Goal: Task Accomplishment & Management: Use online tool/utility

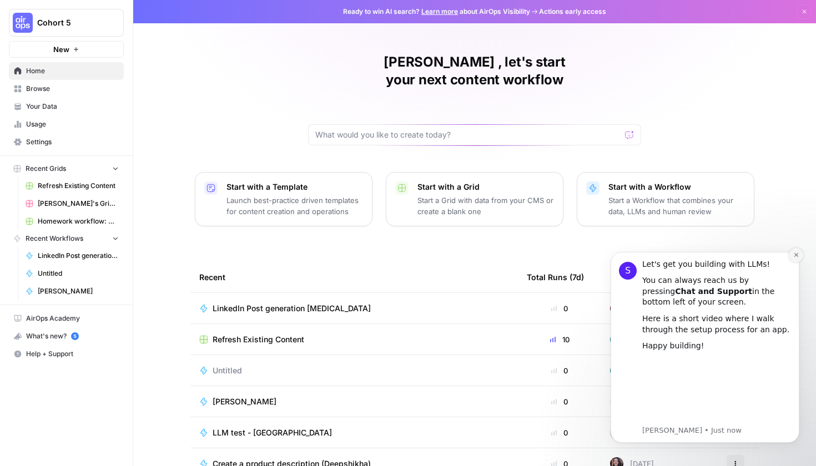
click at [800, 258] on button "Dismiss notification" at bounding box center [796, 255] width 14 height 14
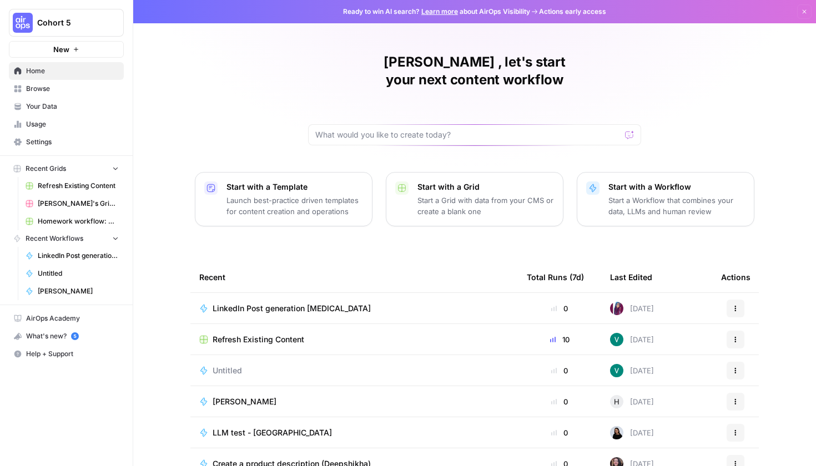
scroll to position [44, 0]
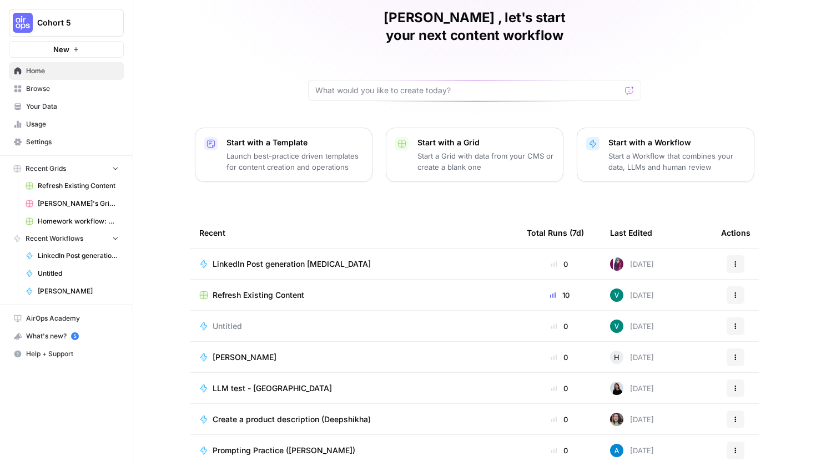
click at [298, 259] on span "LinkedIn Post generation [MEDICAL_DATA]" at bounding box center [292, 264] width 158 height 11
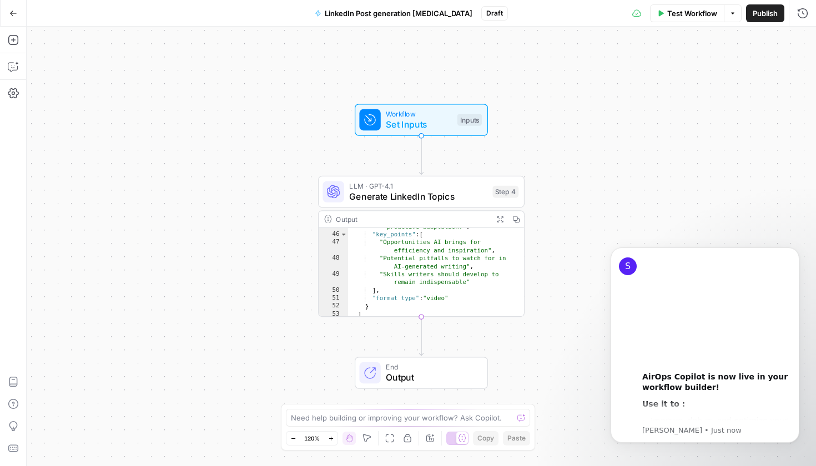
scroll to position [564, 0]
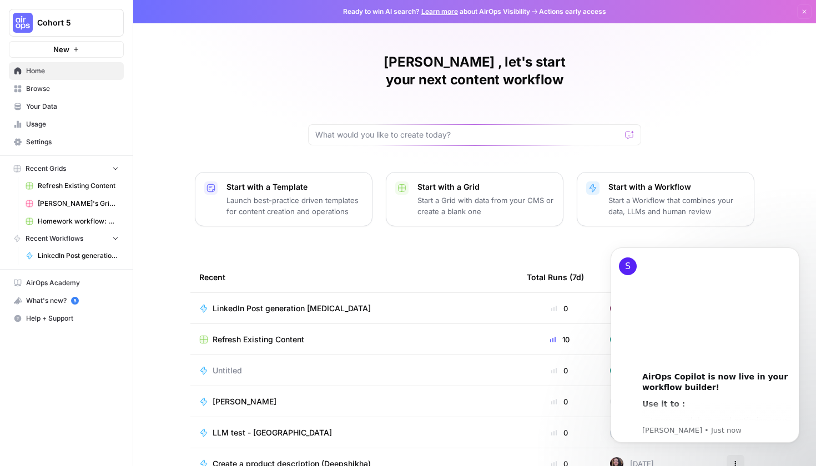
scroll to position [44, 0]
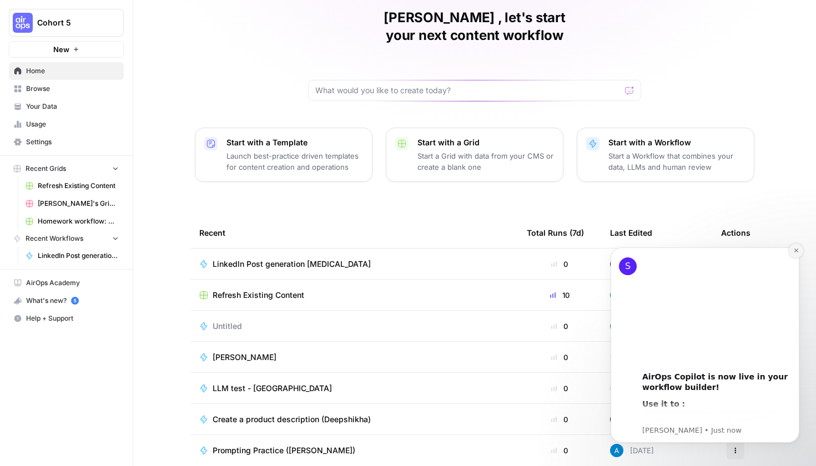
click at [799, 250] on button "Dismiss notification" at bounding box center [796, 251] width 14 height 14
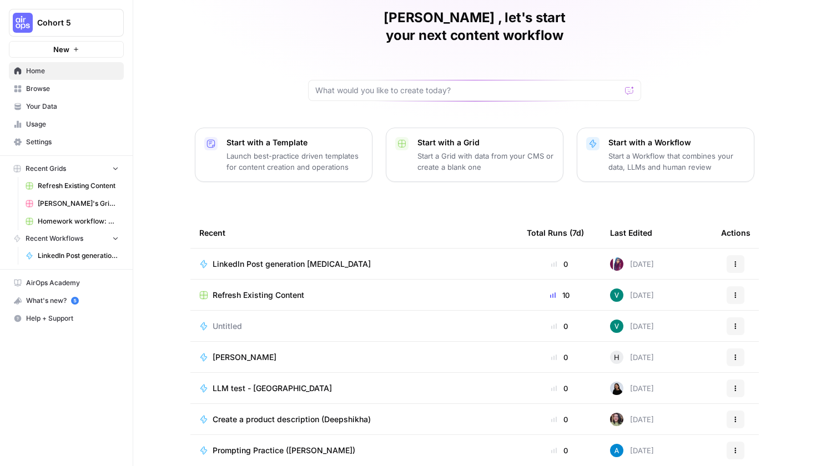
click at [270, 290] on span "Refresh Existing Content" at bounding box center [259, 295] width 92 height 11
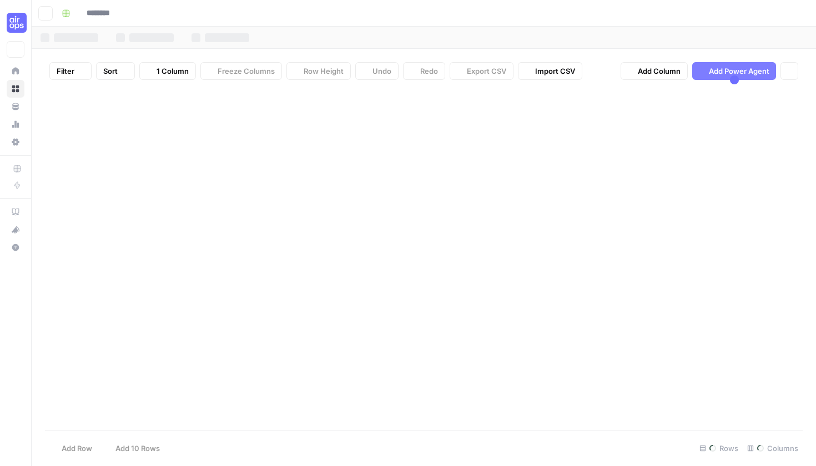
type input "**********"
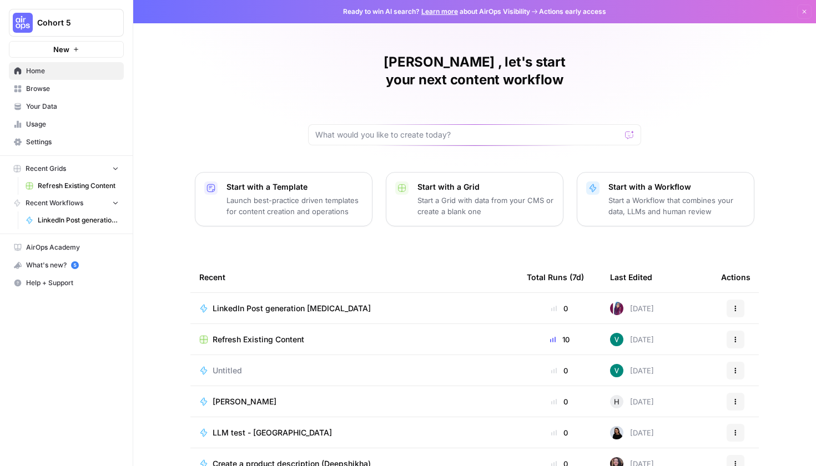
click at [65, 268] on div "What's new? 5" at bounding box center [66, 265] width 114 height 17
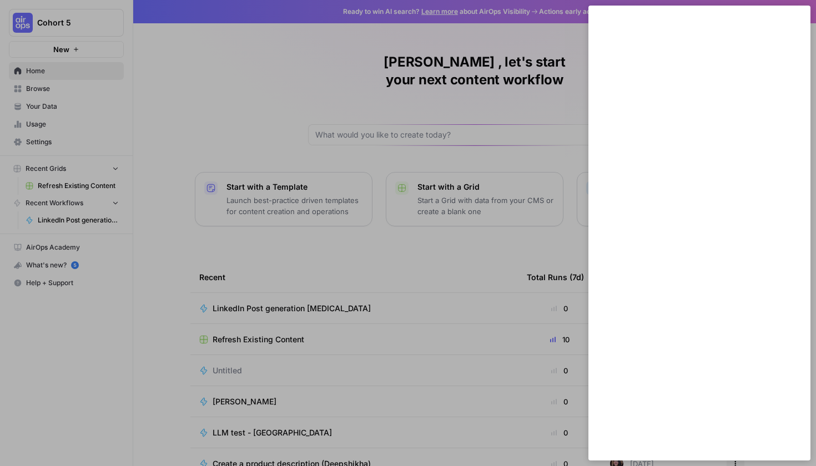
click at [265, 84] on div at bounding box center [408, 233] width 816 height 466
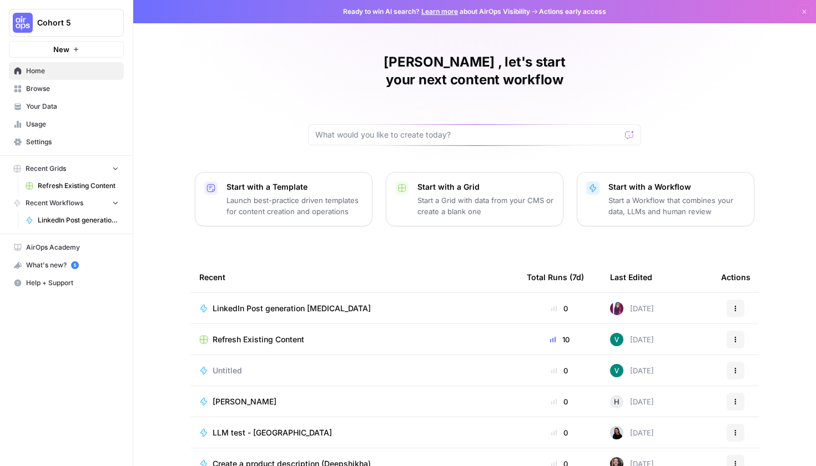
click at [31, 105] on span "Your Data" at bounding box center [72, 107] width 93 height 10
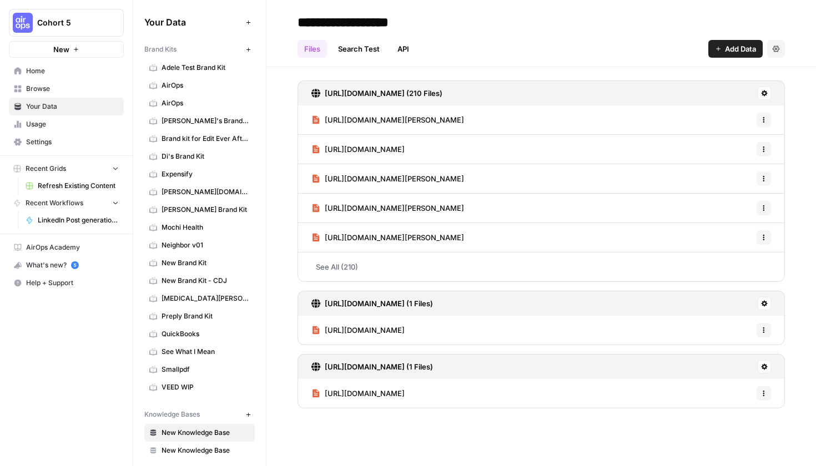
click at [205, 72] on span "Adele Test Brand Kit" at bounding box center [205, 68] width 88 height 10
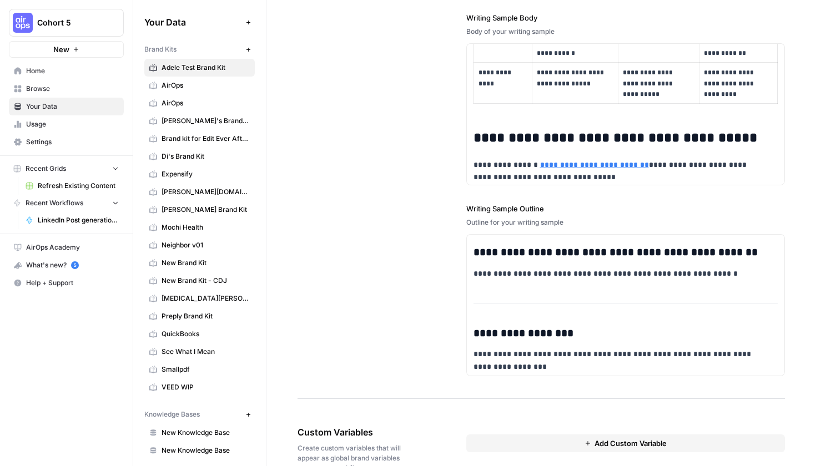
scroll to position [1637, 0]
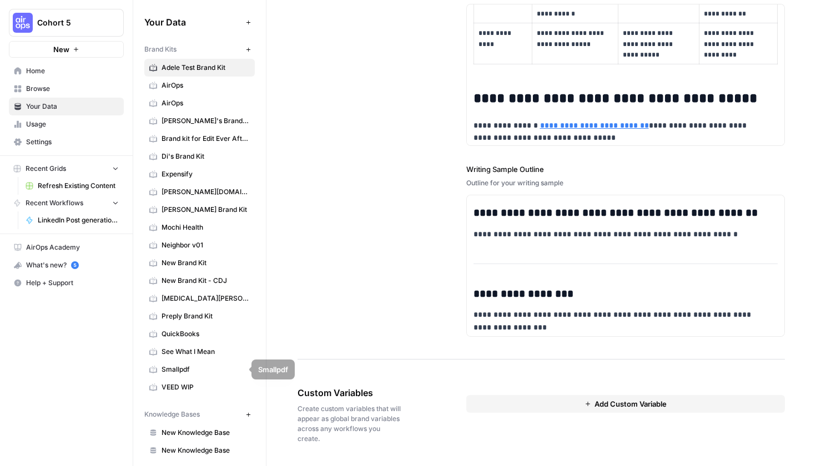
click at [201, 336] on span "QuickBooks" at bounding box center [205, 334] width 88 height 10
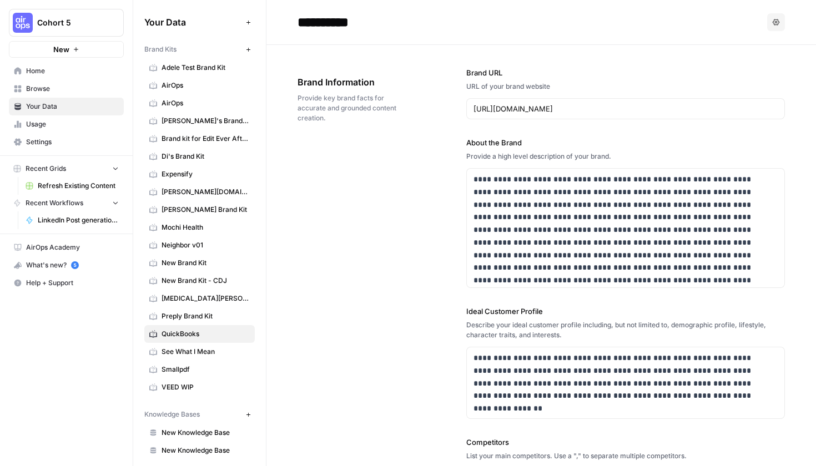
click at [64, 79] on link "Home" at bounding box center [66, 71] width 115 height 18
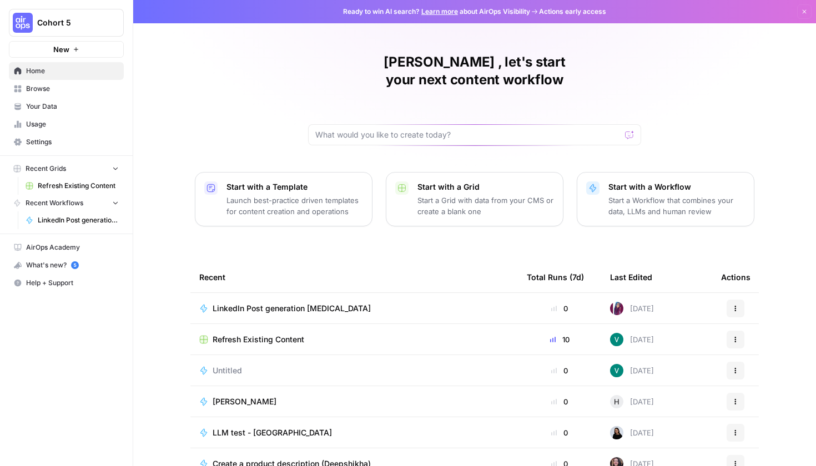
scroll to position [44, 0]
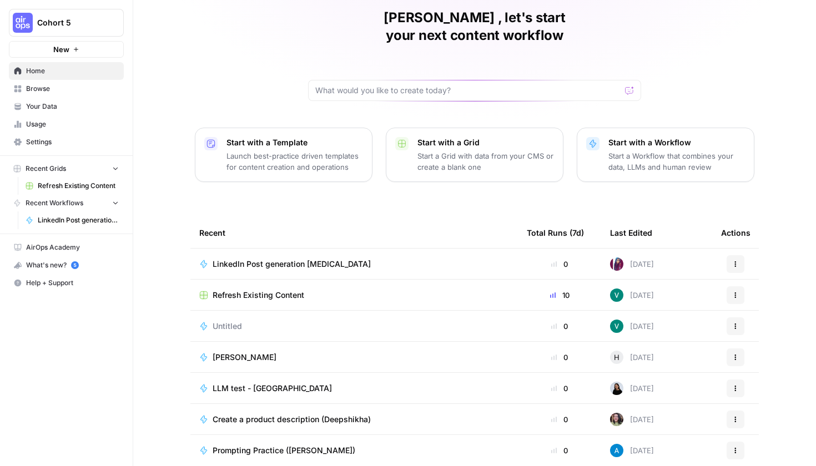
click at [290, 445] on span "Prompting Practice ([PERSON_NAME])" at bounding box center [284, 450] width 143 height 11
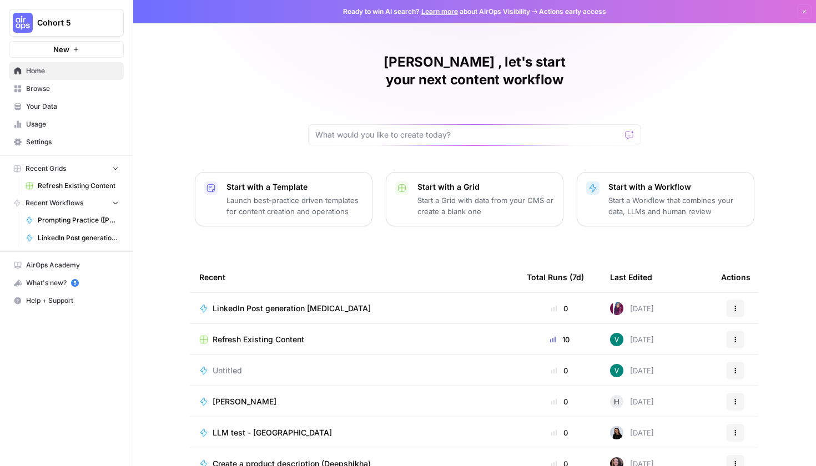
click at [76, 51] on icon "button" at bounding box center [76, 49] width 4 height 4
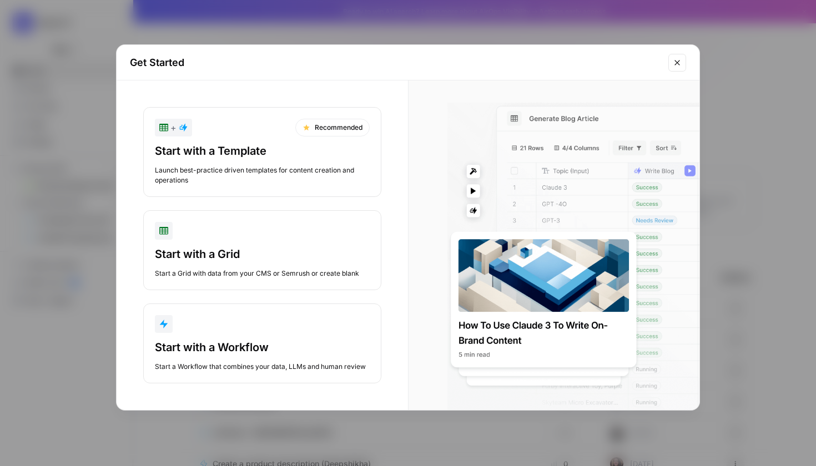
click at [654, 59] on h2 "Get Started" at bounding box center [396, 63] width 532 height 16
click at [667, 60] on div "Get Started" at bounding box center [408, 63] width 583 height 36
click at [674, 61] on icon "Close modal" at bounding box center [677, 62] width 9 height 9
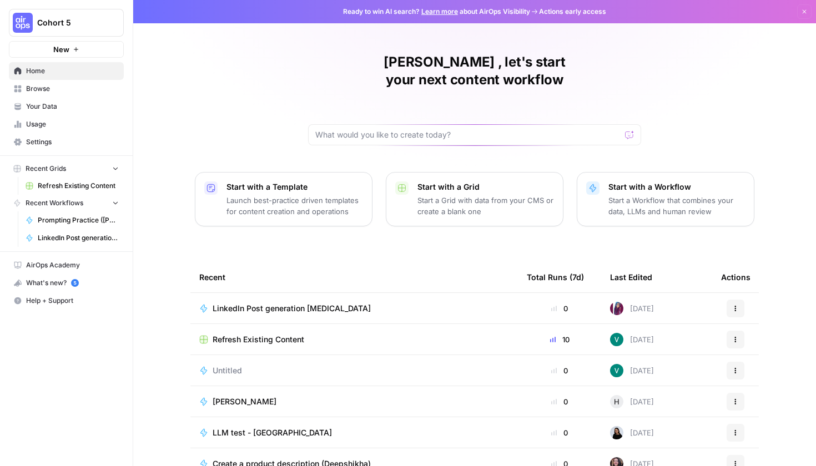
click at [77, 90] on span "Browse" at bounding box center [72, 89] width 93 height 10
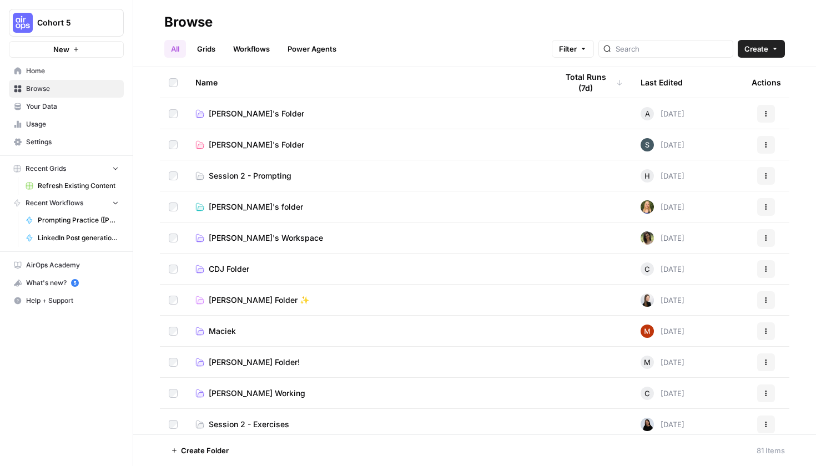
click at [73, 106] on span "Your Data" at bounding box center [72, 107] width 93 height 10
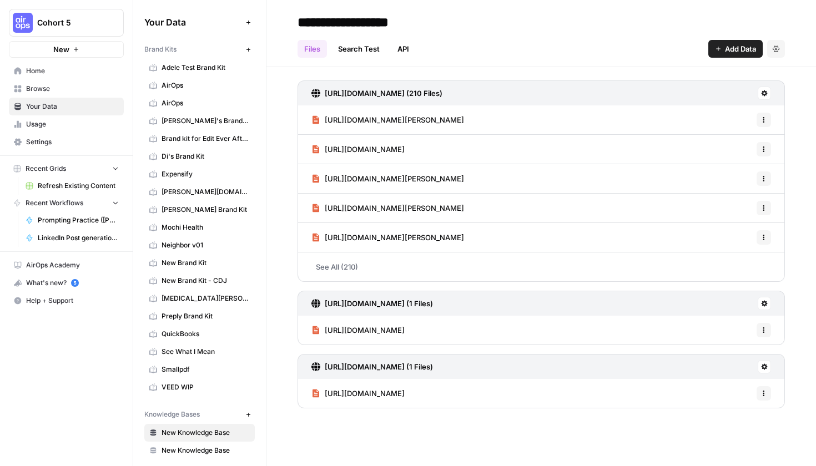
click at [80, 127] on span "Usage" at bounding box center [72, 124] width 93 height 10
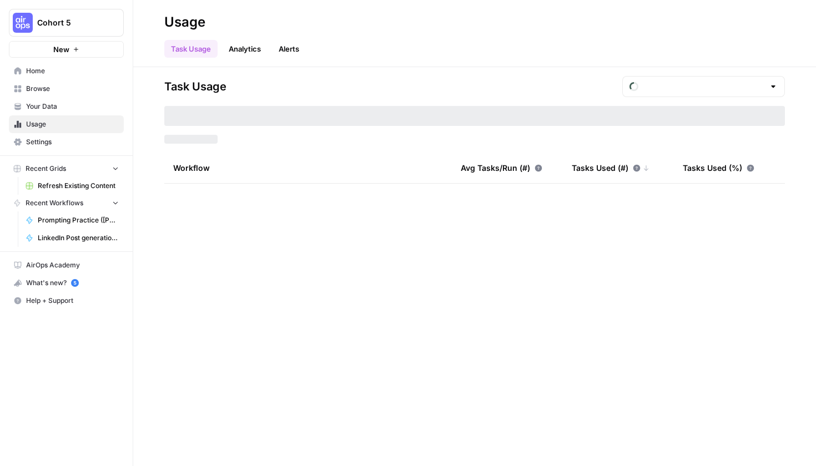
type input "August Tasks"
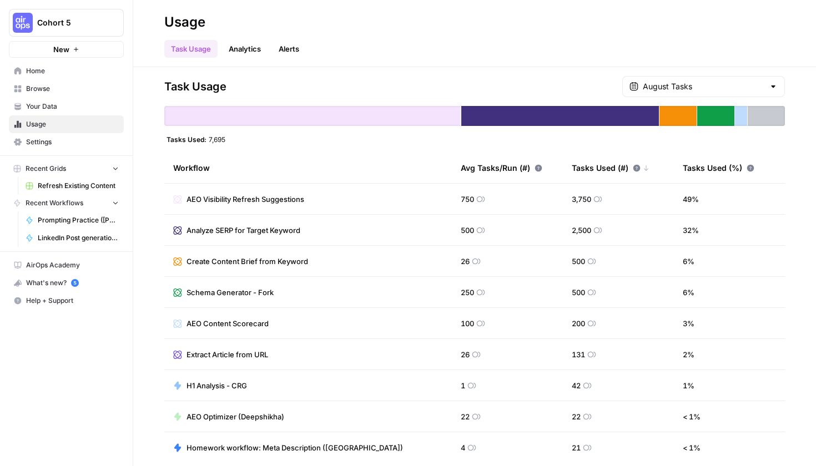
click at [82, 147] on span "Settings" at bounding box center [72, 142] width 93 height 10
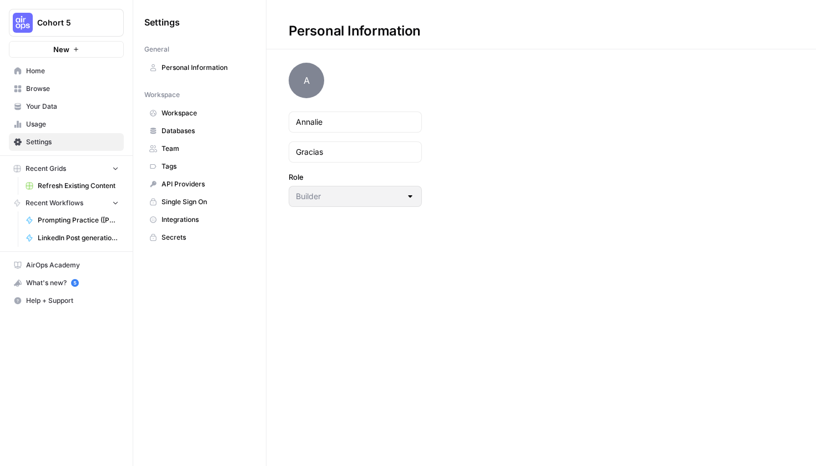
click at [69, 67] on span "Home" at bounding box center [72, 71] width 93 height 10
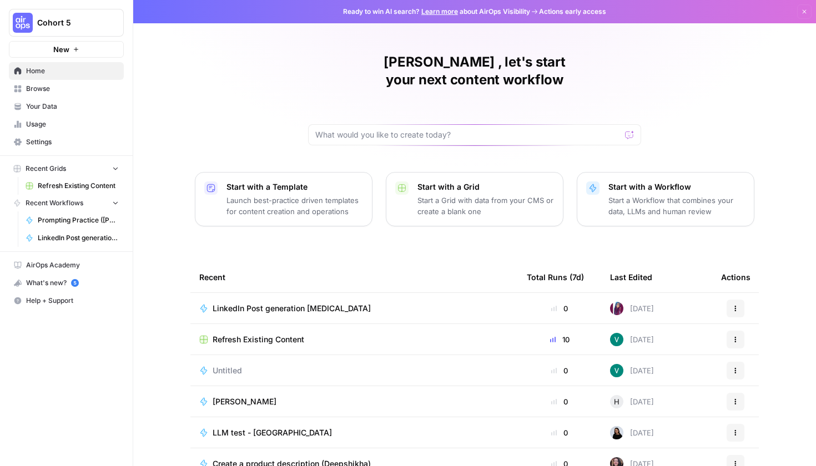
click at [239, 131] on div "[PERSON_NAME] , let's start your next content workflow Start with a Template La…" at bounding box center [474, 264] width 683 height 528
click at [230, 107] on div "[PERSON_NAME] , let's start your next content workflow Start with a Template La…" at bounding box center [474, 264] width 683 height 528
click at [67, 143] on span "Settings" at bounding box center [72, 142] width 93 height 10
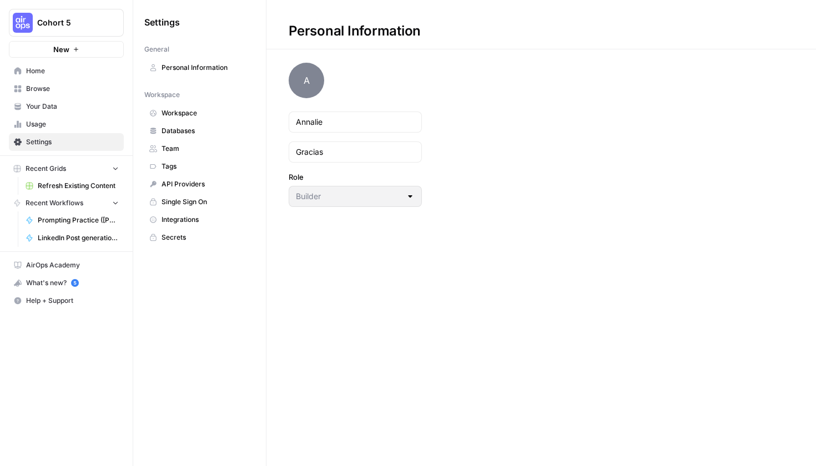
click at [67, 114] on link "Your Data" at bounding box center [66, 107] width 115 height 18
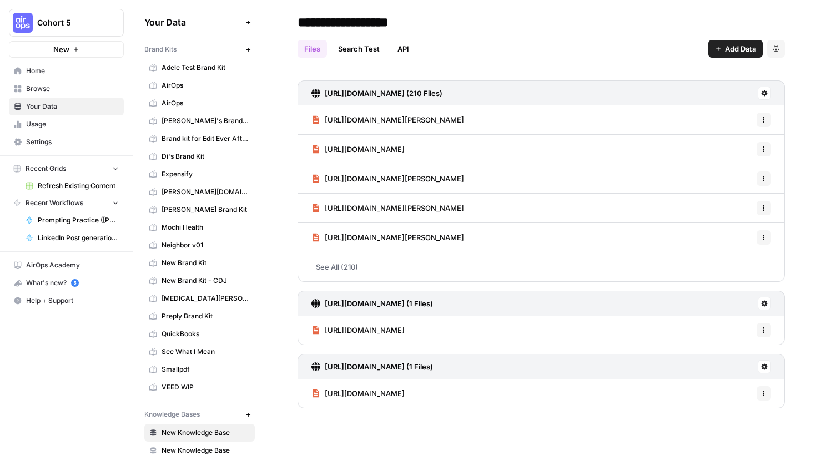
click at [70, 129] on link "Usage" at bounding box center [66, 124] width 115 height 18
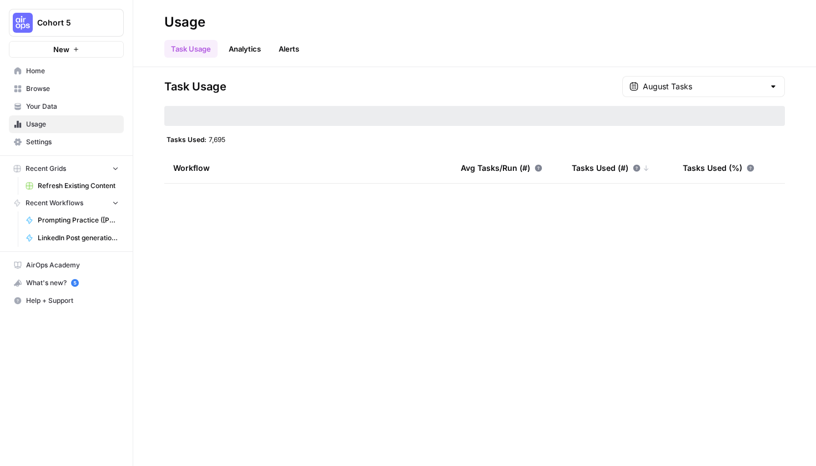
click at [69, 114] on link "Your Data" at bounding box center [66, 107] width 115 height 18
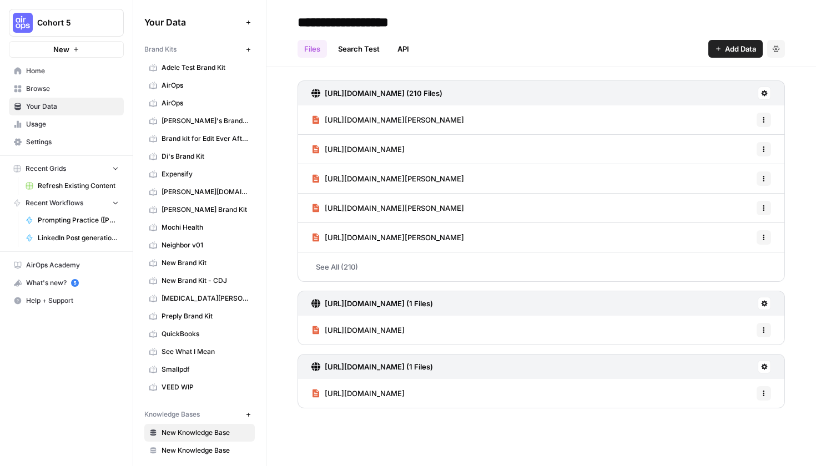
click at [251, 49] on span "New" at bounding box center [251, 49] width 1 height 1
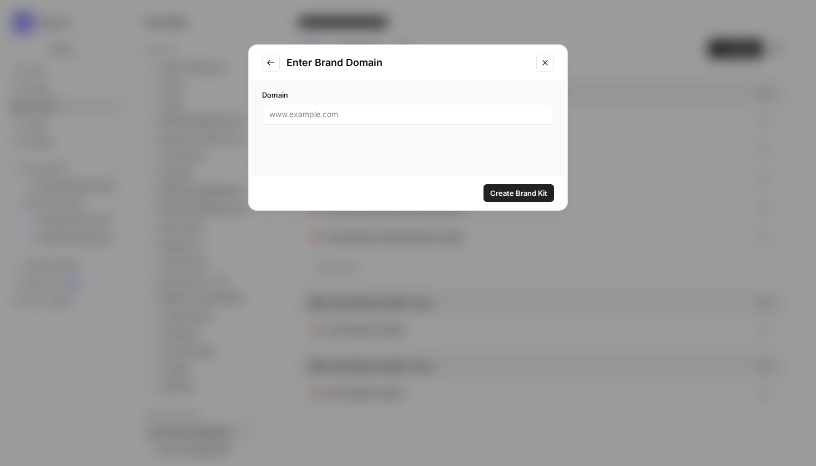
click at [297, 105] on div at bounding box center [408, 114] width 292 height 21
type input "h"
paste input "[URL][DOMAIN_NAME]"
type input "[URL][DOMAIN_NAME]"
click at [532, 201] on button "Create Brand Kit" at bounding box center [518, 193] width 70 height 18
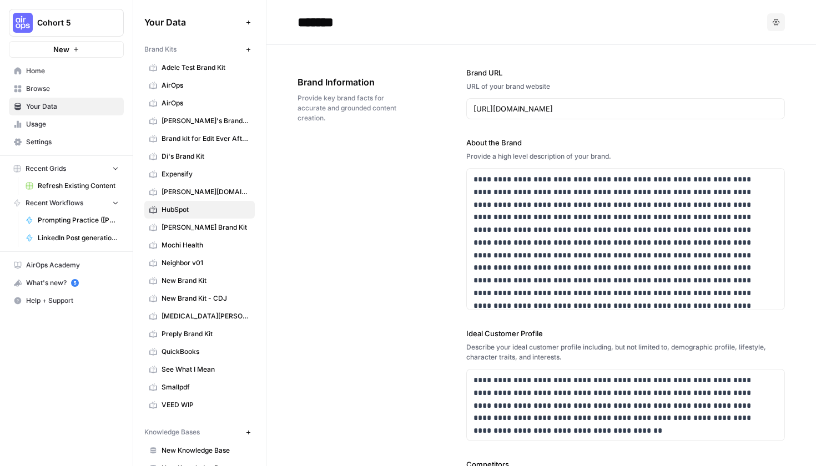
click at [188, 212] on span "HubSpot" at bounding box center [205, 210] width 88 height 10
click at [150, 210] on icon at bounding box center [153, 211] width 8 height 6
click at [774, 23] on button "Options" at bounding box center [776, 22] width 18 height 18
click at [742, 74] on span "Delete" at bounding box center [745, 73] width 36 height 11
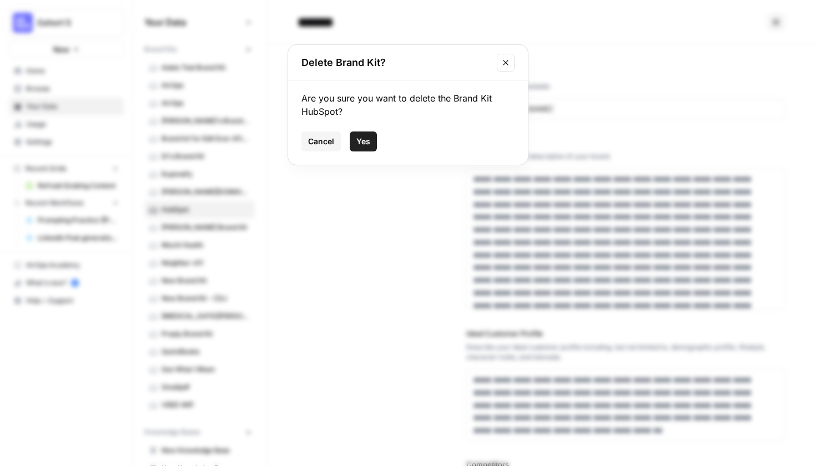
click at [354, 143] on button "Yes" at bounding box center [363, 142] width 27 height 20
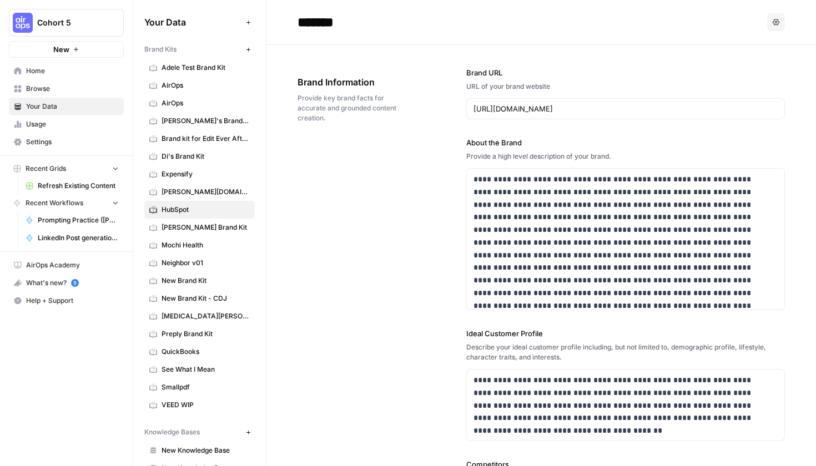
click at [331, 232] on div "**********" at bounding box center [540, 375] width 487 height 661
click at [210, 206] on span "HubSpot" at bounding box center [205, 210] width 88 height 10
click at [785, 24] on header "******* Options" at bounding box center [540, 22] width 549 height 45
click at [772, 24] on icon "button" at bounding box center [775, 22] width 7 height 7
click at [748, 70] on span "Delete" at bounding box center [745, 73] width 36 height 11
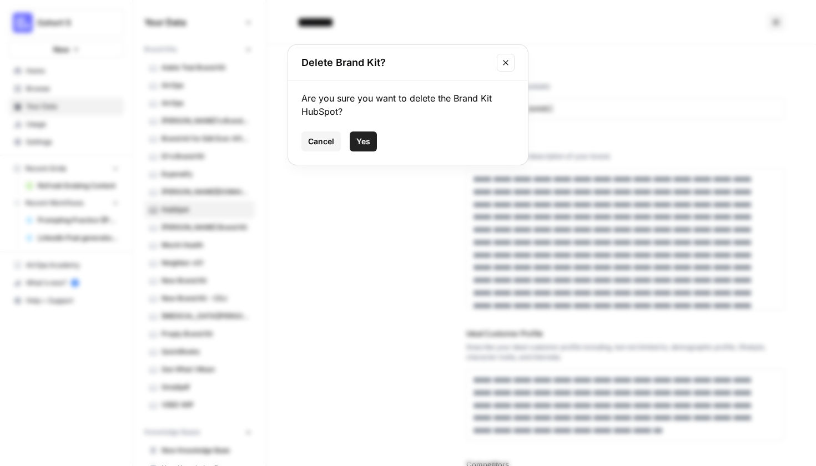
click at [357, 145] on span "Yes" at bounding box center [363, 141] width 14 height 11
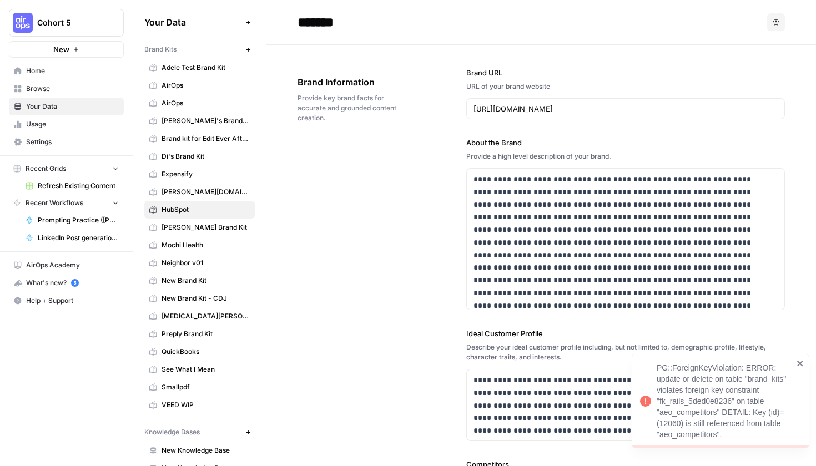
click at [214, 210] on span "HubSpot" at bounding box center [205, 210] width 88 height 10
click at [166, 214] on span "HubSpot" at bounding box center [205, 210] width 88 height 10
click at [166, 210] on span "HubSpot" at bounding box center [205, 210] width 88 height 10
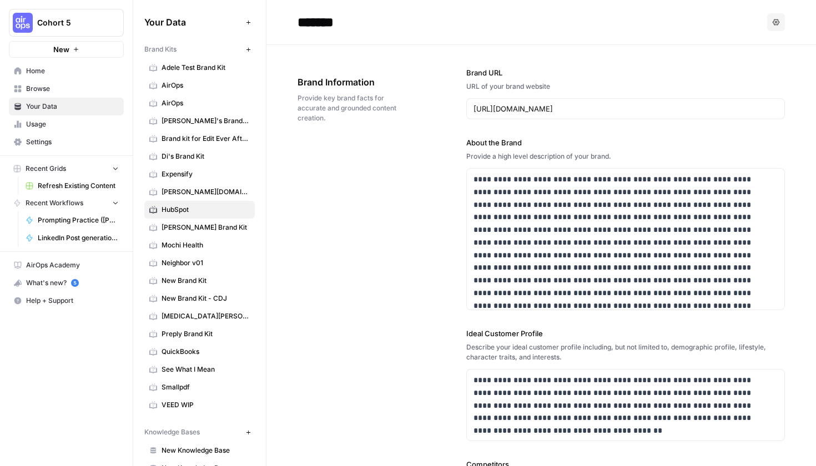
click at [154, 210] on icon at bounding box center [153, 210] width 8 height 8
drag, startPoint x: 582, startPoint y: 111, endPoint x: 414, endPoint y: 108, distance: 168.2
click at [414, 108] on div "**********" at bounding box center [540, 375] width 487 height 661
click at [418, 117] on div "**********" at bounding box center [540, 375] width 487 height 661
click at [245, 20] on icon "button" at bounding box center [248, 22] width 6 height 6
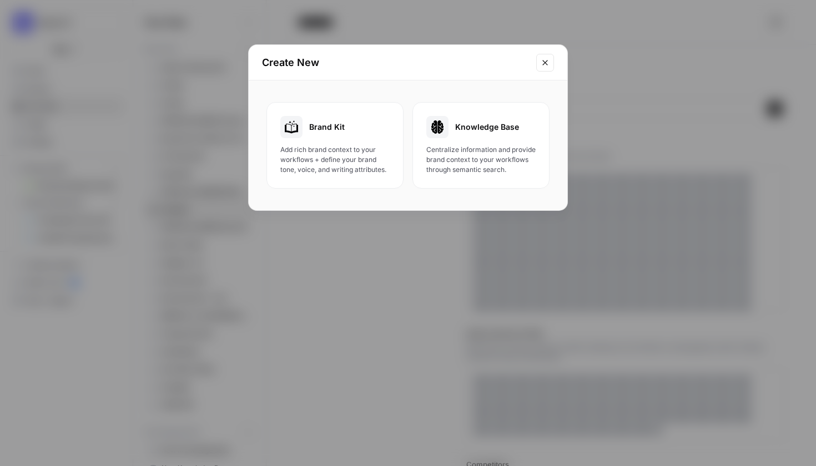
drag, startPoint x: 329, startPoint y: 120, endPoint x: 495, endPoint y: 75, distance: 171.8
click at [487, 75] on div "Create New Brand Kit Add rich brand context to your workflows + define your bra…" at bounding box center [408, 127] width 320 height 166
click at [556, 65] on div "Create New" at bounding box center [408, 63] width 319 height 36
click at [552, 63] on button "Close modal" at bounding box center [545, 63] width 18 height 18
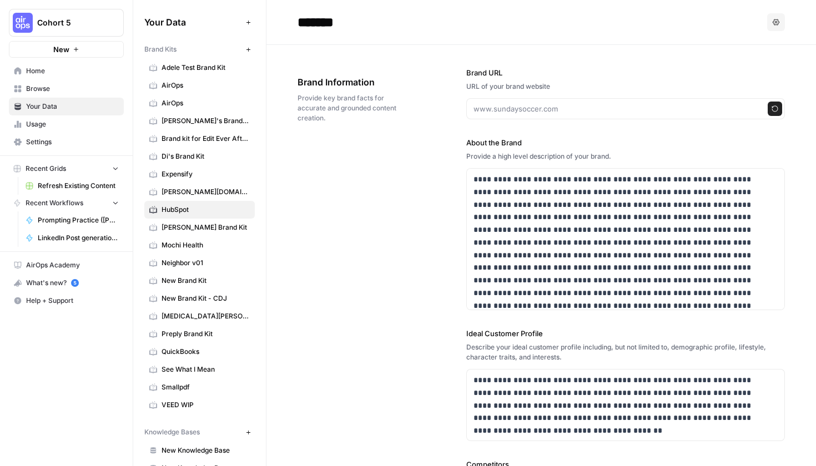
click at [245, 19] on icon "button" at bounding box center [248, 22] width 6 height 6
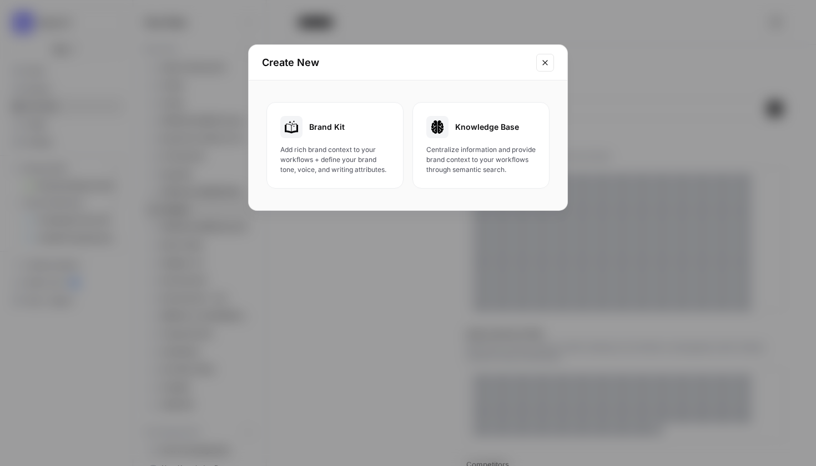
click at [350, 134] on div "Brand Kit" at bounding box center [334, 127] width 109 height 22
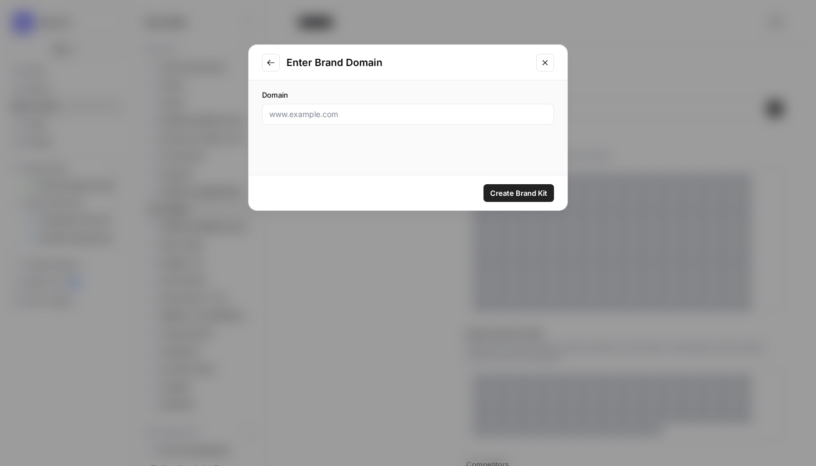
click at [546, 63] on icon "Close modal" at bounding box center [544, 62] width 5 height 5
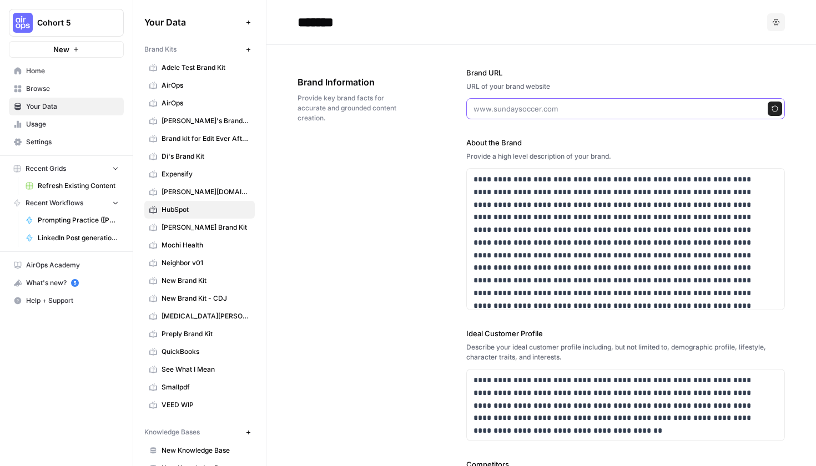
click at [519, 105] on input "Brand URL" at bounding box center [614, 108] width 282 height 11
paste input "[URL][DOMAIN_NAME]"
type input "[URL][DOMAIN_NAME]"
click at [768, 112] on button "Regenerate" at bounding box center [775, 109] width 14 height 14
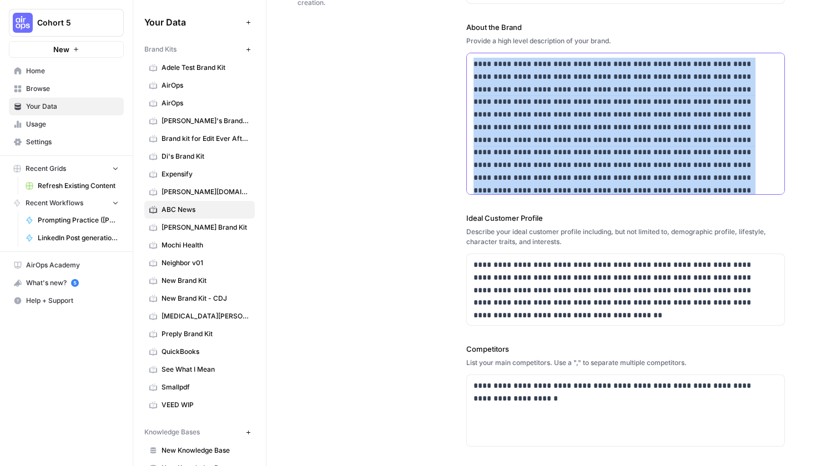
drag, startPoint x: 703, startPoint y: 180, endPoint x: 450, endPoint y: 44, distance: 287.8
click at [450, 44] on div "**********" at bounding box center [540, 260] width 487 height 661
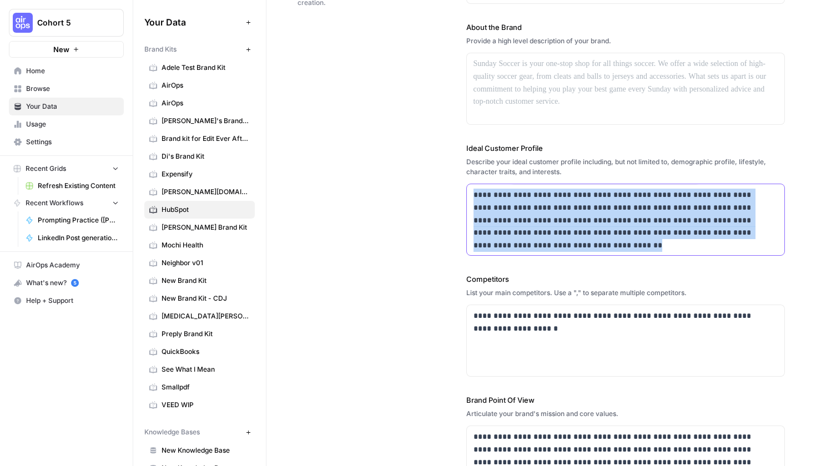
drag, startPoint x: 748, startPoint y: 251, endPoint x: 452, endPoint y: 186, distance: 303.4
click at [452, 186] on div "**********" at bounding box center [540, 225] width 487 height 591
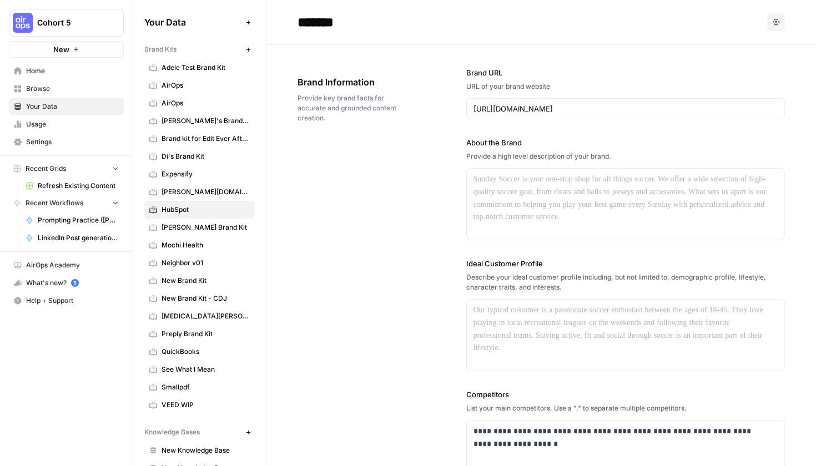
click at [559, 95] on div "Brand URL URL of your brand website [URL][DOMAIN_NAME]" at bounding box center [625, 93] width 319 height 52
click at [561, 110] on input "[URL][DOMAIN_NAME]" at bounding box center [625, 108] width 305 height 11
drag, startPoint x: 565, startPoint y: 114, endPoint x: 448, endPoint y: 100, distance: 117.9
click at [448, 100] on div "**********" at bounding box center [540, 340] width 487 height 591
copy div
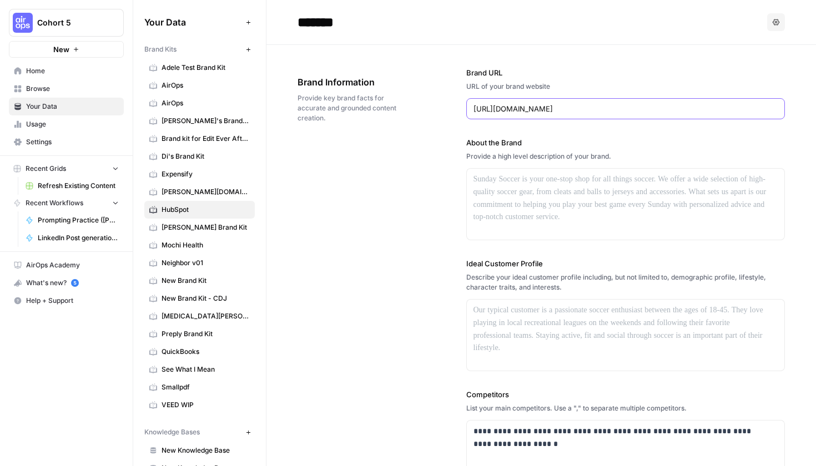
click at [559, 112] on input "[URL][DOMAIN_NAME]" at bounding box center [625, 108] width 305 height 11
drag, startPoint x: 556, startPoint y: 110, endPoint x: 446, endPoint y: 99, distance: 111.0
click at [446, 99] on div "**********" at bounding box center [540, 340] width 487 height 591
click at [547, 112] on input "Brand URL" at bounding box center [614, 108] width 282 height 11
click at [524, 111] on input "Brand URL" at bounding box center [614, 108] width 282 height 11
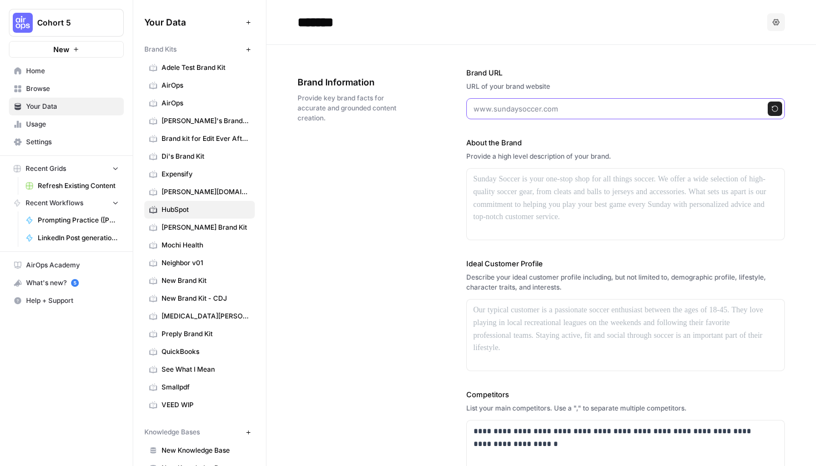
paste input "[URL][DOMAIN_NAME]"
type input "[URL][DOMAIN_NAME]"
click at [768, 110] on button "Regenerate" at bounding box center [775, 109] width 14 height 14
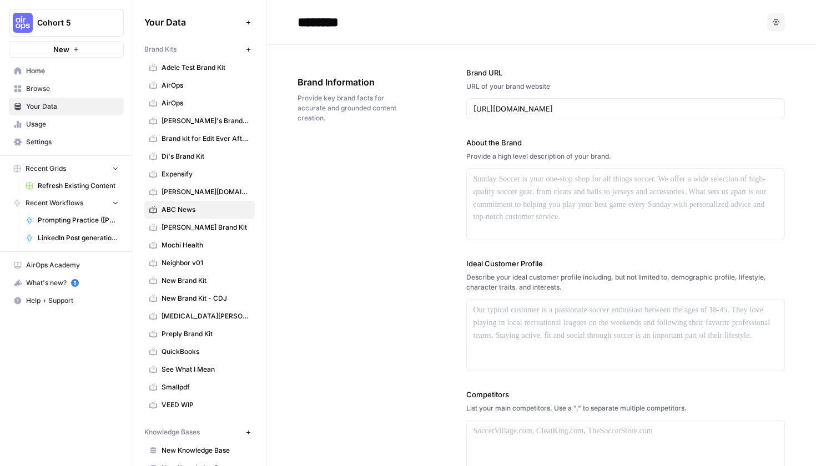
type input "********"
type input "Stay informed with the latest news and updates from ABC News."
type input "[URL][DOMAIN_NAME]"
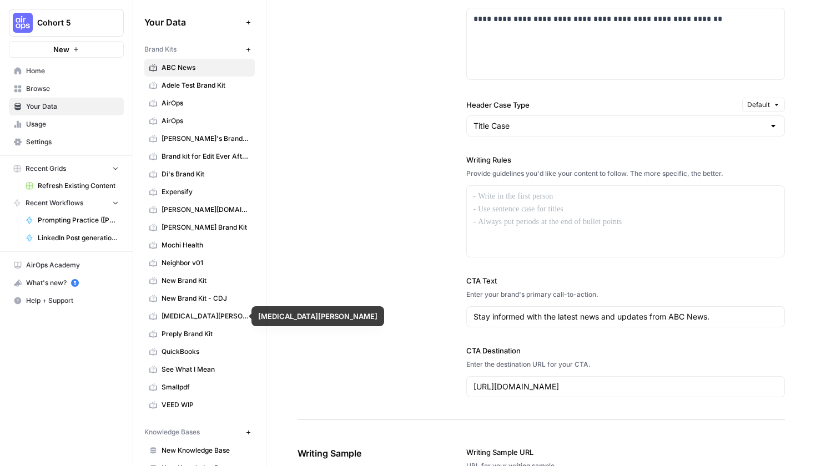
click at [351, 259] on div "**********" at bounding box center [540, 122] width 487 height 597
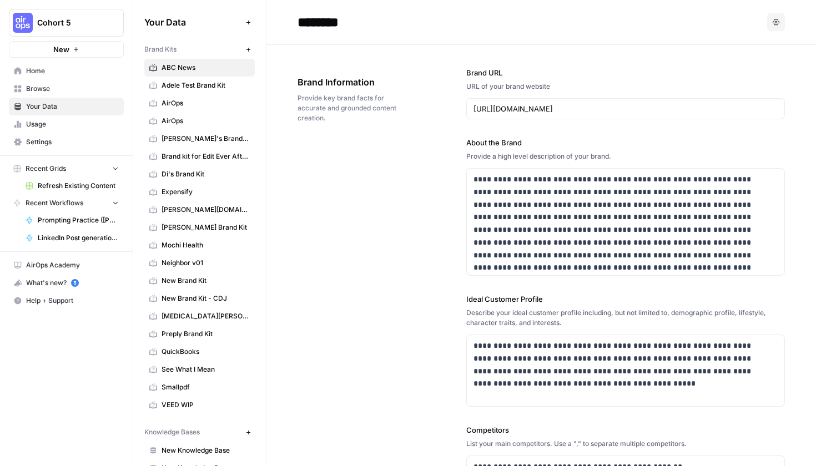
click at [209, 329] on span "Preply Brand Kit" at bounding box center [205, 334] width 88 height 10
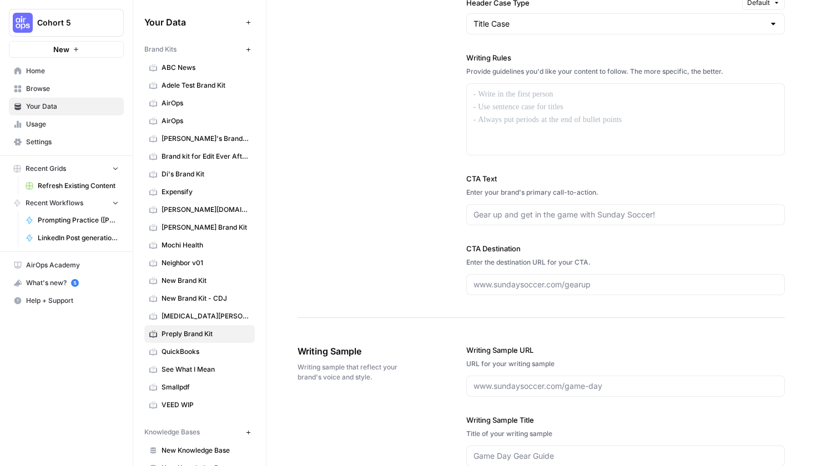
scroll to position [1291, 0]
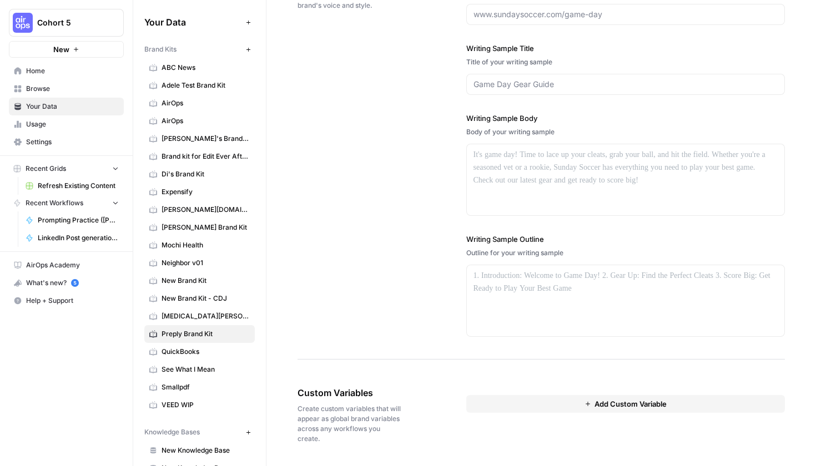
click at [177, 352] on span "QuickBooks" at bounding box center [205, 352] width 88 height 10
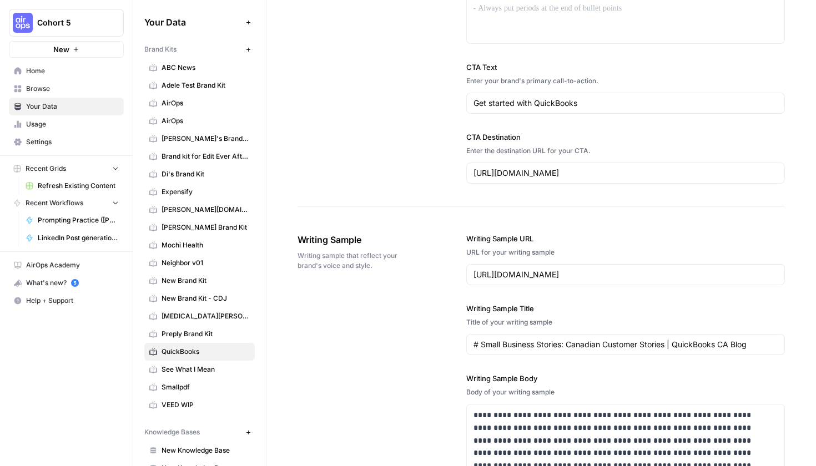
scroll to position [1489, 0]
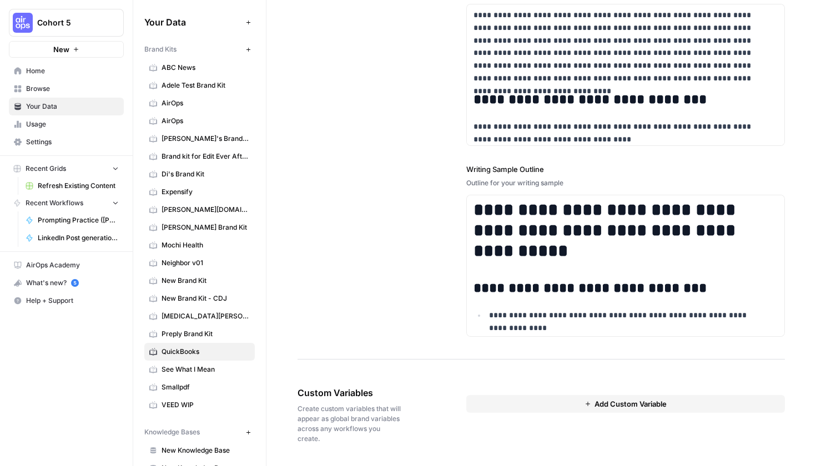
click at [170, 72] on span "ABC News" at bounding box center [205, 68] width 88 height 10
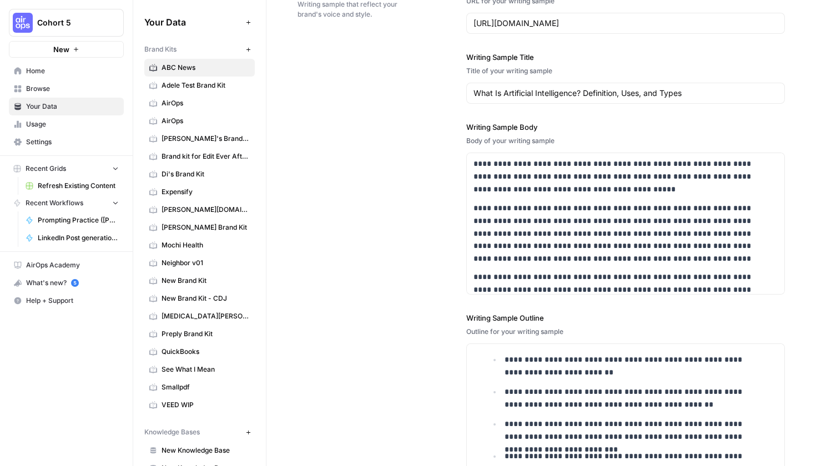
scroll to position [1466, 0]
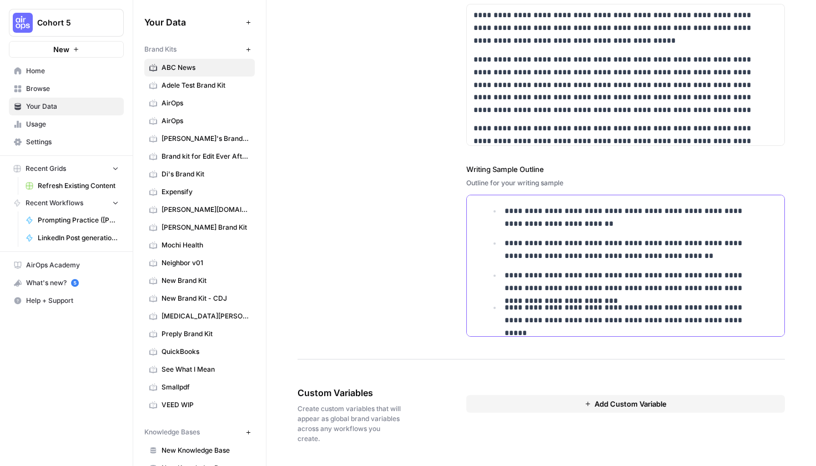
click at [571, 317] on p "**********" at bounding box center [633, 313] width 259 height 24
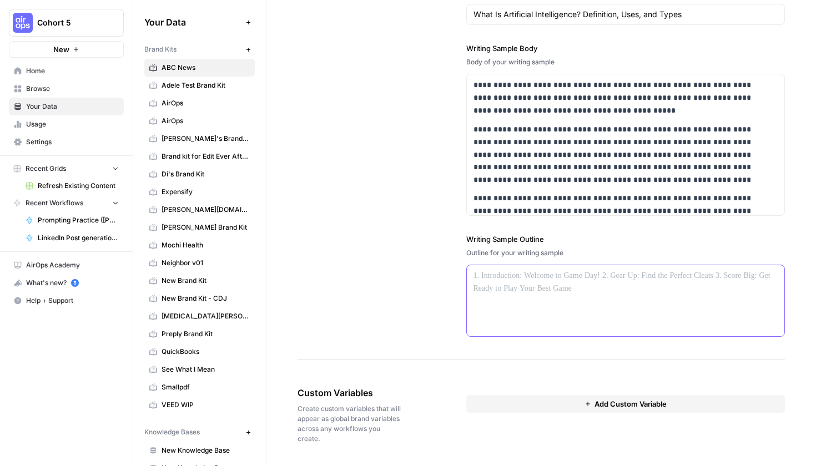
scroll to position [1292, 0]
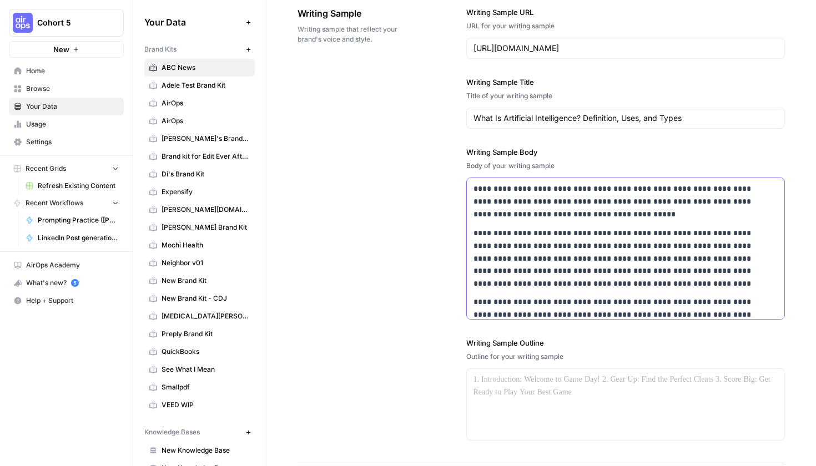
click at [592, 281] on p "**********" at bounding box center [618, 257] width 290 height 61
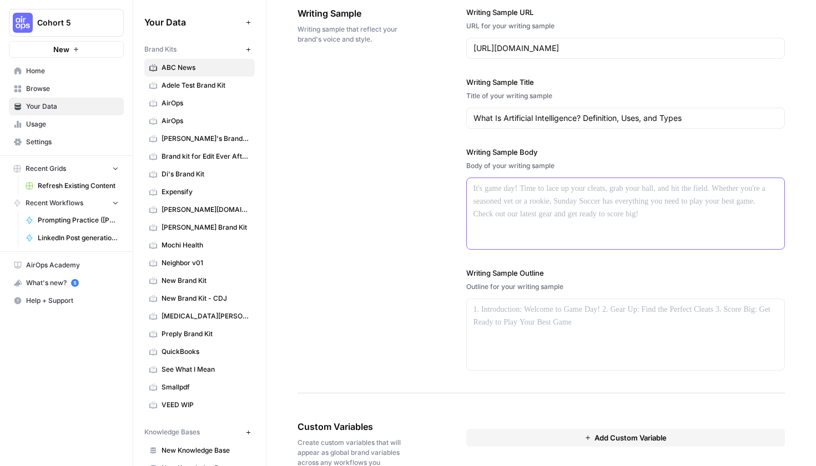
scroll to position [1195, 0]
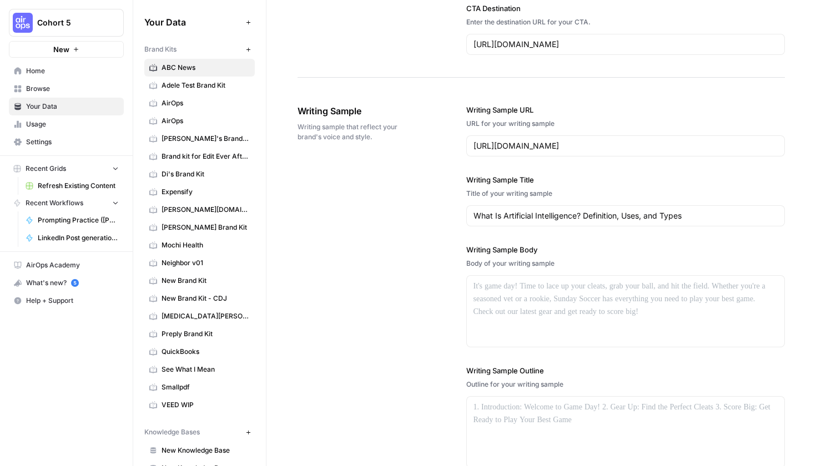
click at [568, 226] on div "Writing Sample URL URL for your writing sample [URL][DOMAIN_NAME] Writing Sampl…" at bounding box center [625, 286] width 319 height 408
click at [567, 220] on input "What Is Artificial Intelligence? Definition, Uses, and Types" at bounding box center [625, 215] width 305 height 11
click at [583, 148] on input "[URL][DOMAIN_NAME]" at bounding box center [625, 145] width 305 height 11
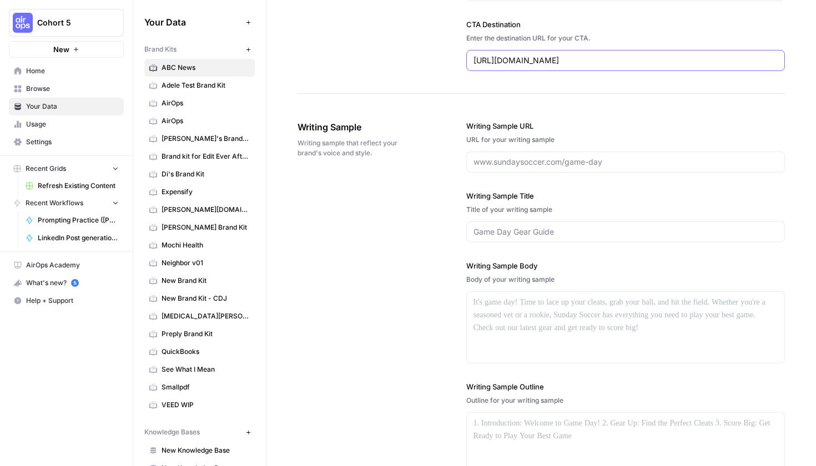
click at [558, 58] on input "[URL][DOMAIN_NAME]" at bounding box center [625, 60] width 305 height 11
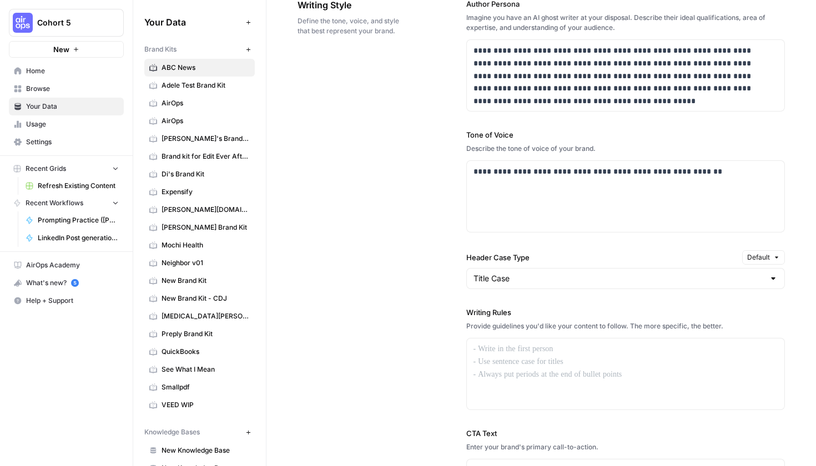
scroll to position [598, 0]
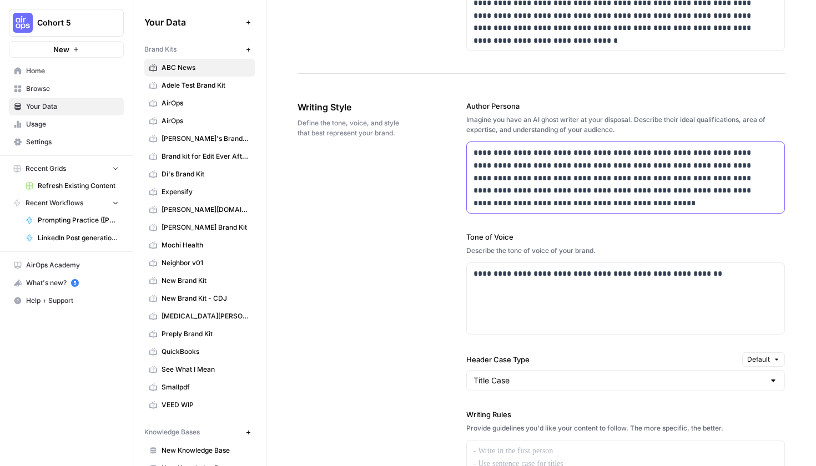
click at [534, 187] on p "**********" at bounding box center [622, 177] width 298 height 61
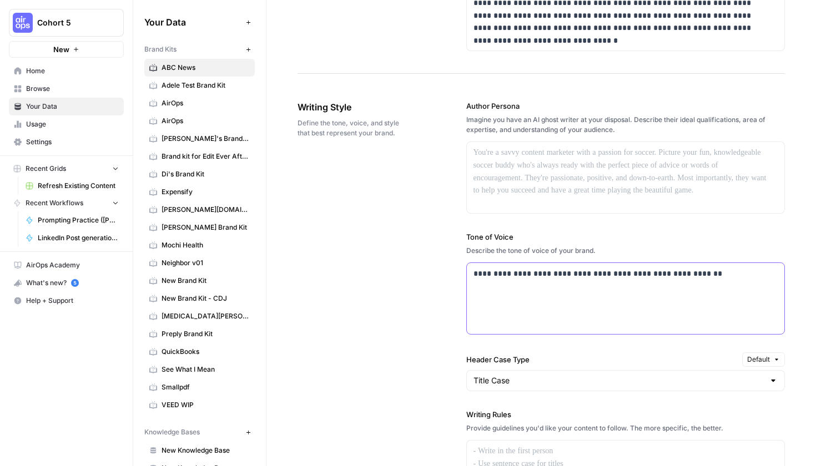
click at [538, 304] on div "**********" at bounding box center [626, 298] width 318 height 71
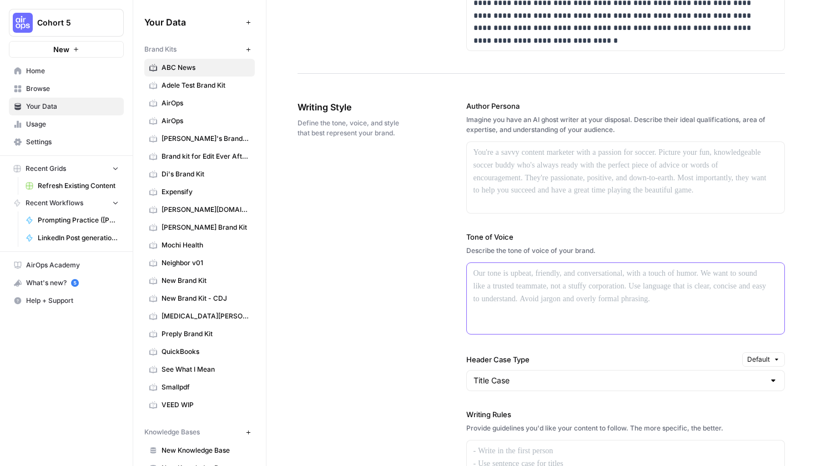
scroll to position [244, 0]
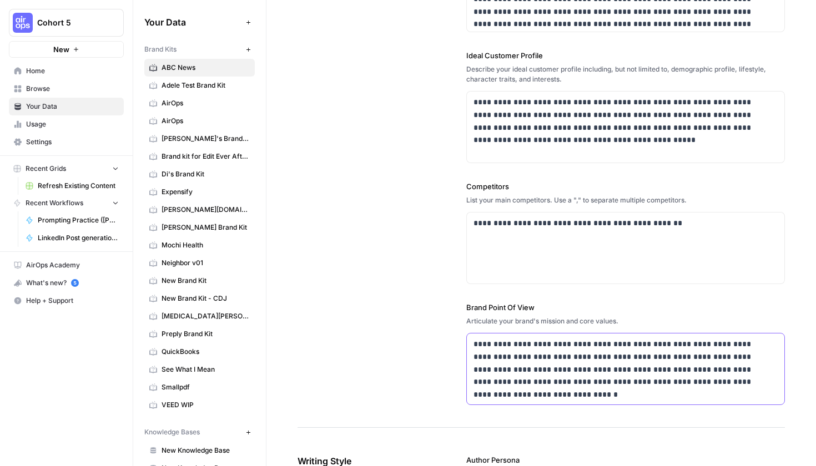
click at [537, 381] on p "**********" at bounding box center [622, 362] width 298 height 49
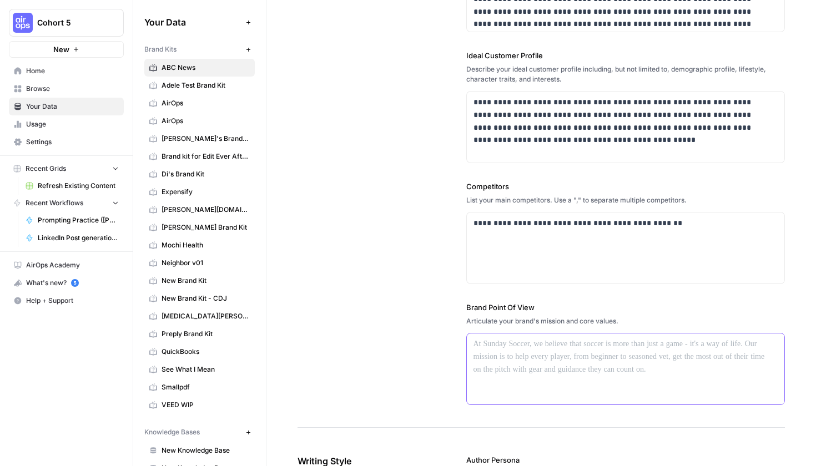
scroll to position [152, 0]
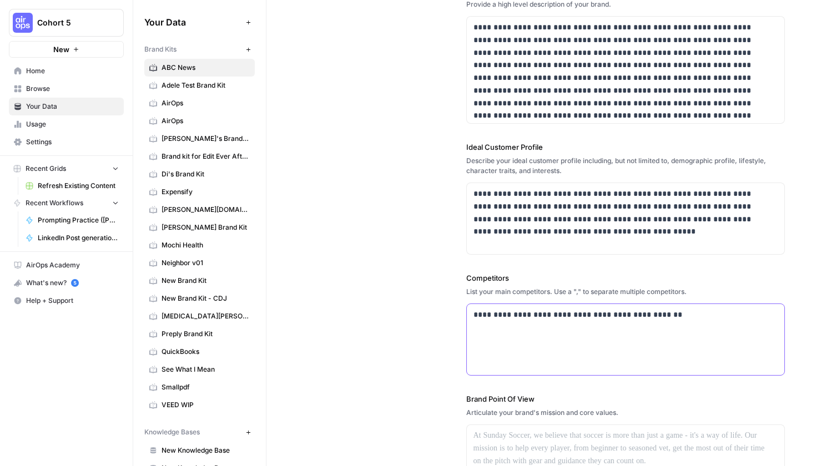
click at [538, 354] on div "**********" at bounding box center [626, 339] width 318 height 71
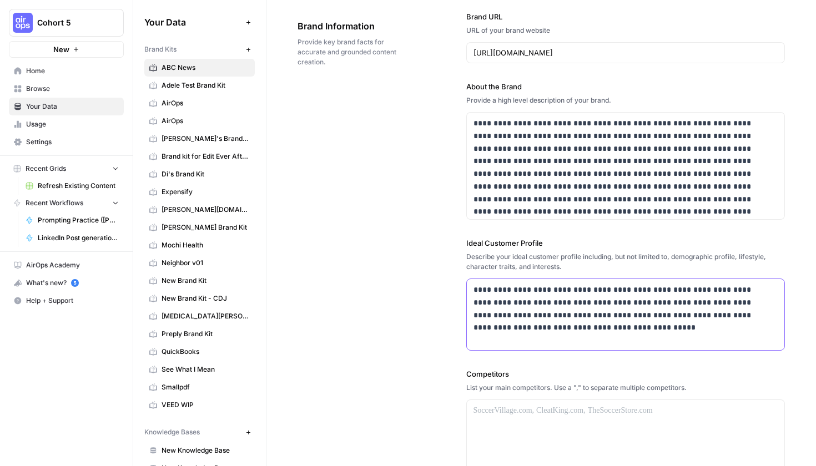
click at [545, 325] on p "**********" at bounding box center [622, 308] width 298 height 49
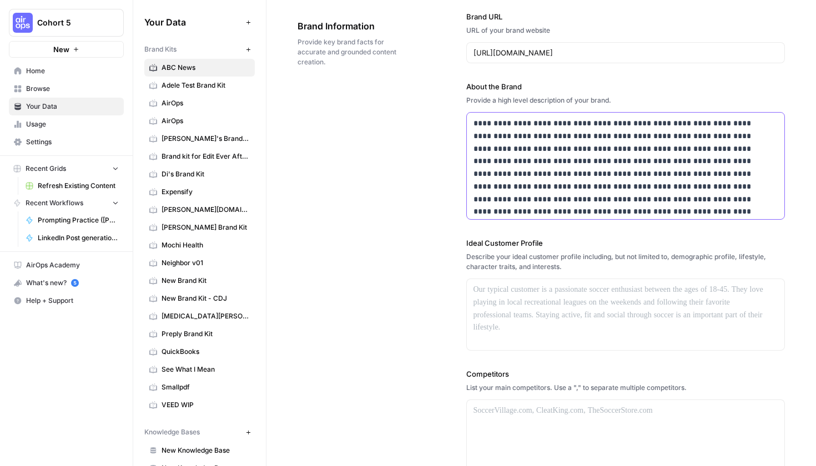
click at [583, 197] on p "**********" at bounding box center [622, 166] width 298 height 98
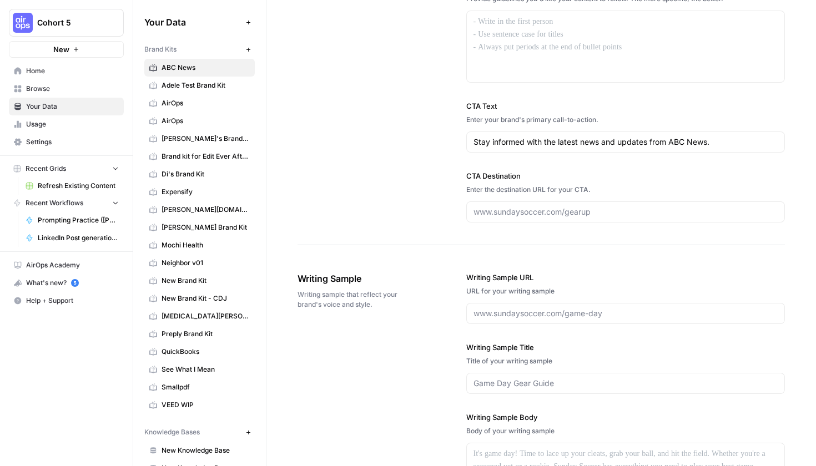
scroll to position [1291, 0]
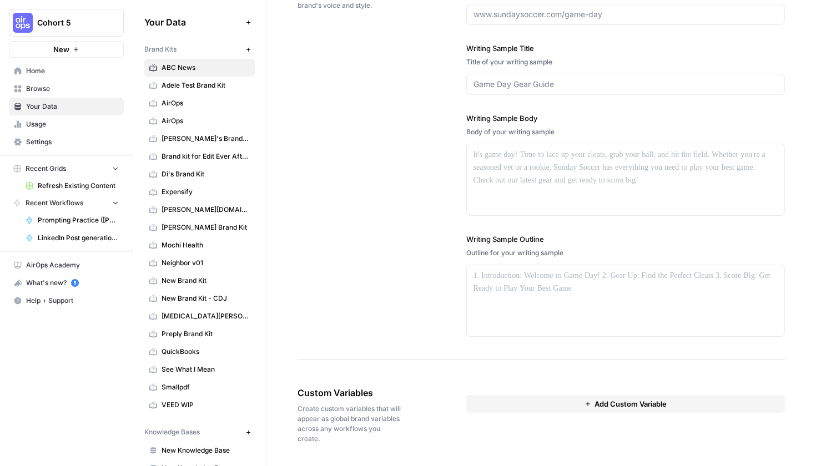
click at [70, 78] on link "Home" at bounding box center [66, 71] width 115 height 18
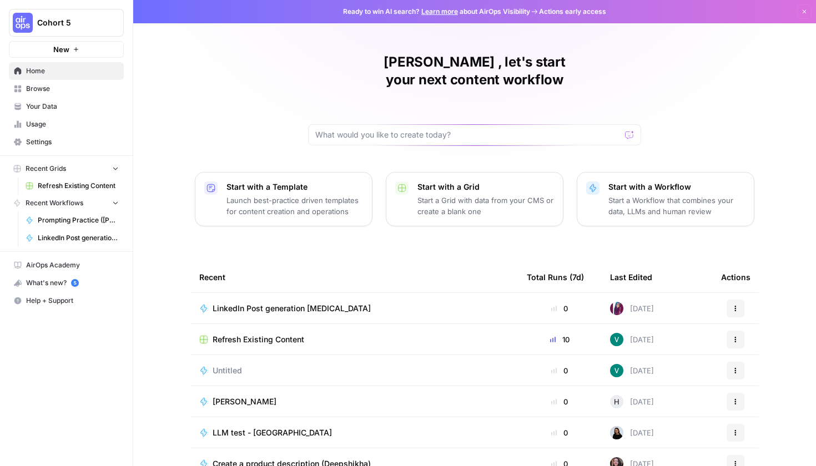
click at [236, 181] on p "Start with a Template" at bounding box center [294, 186] width 137 height 11
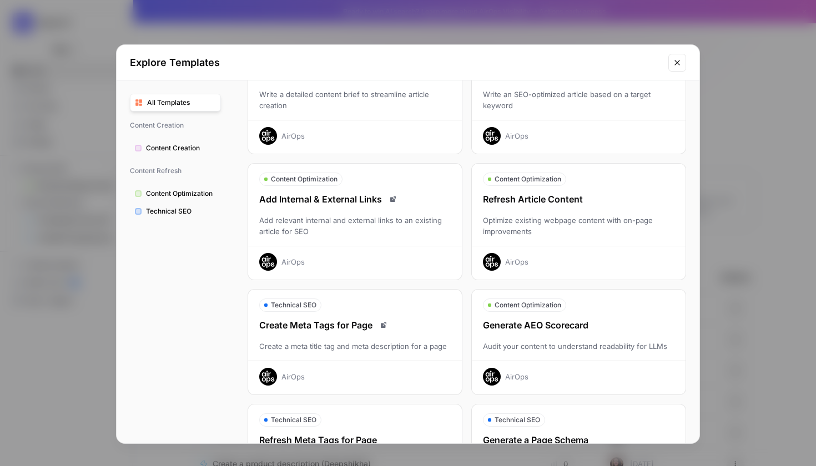
scroll to position [294, 0]
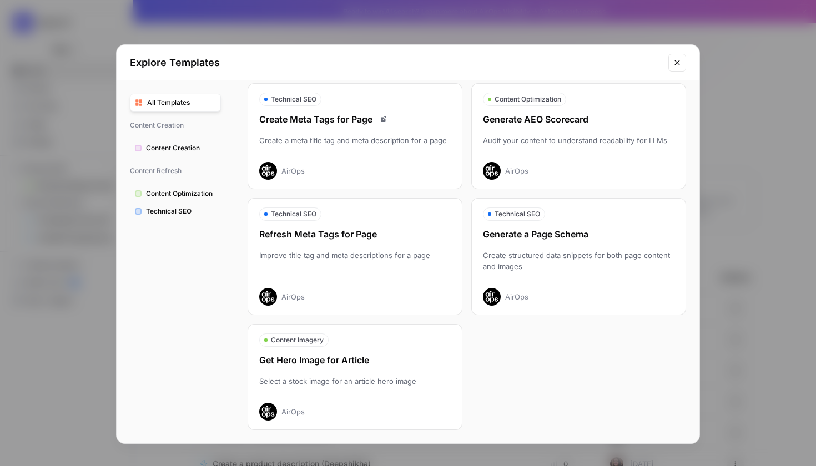
click at [562, 147] on div "Generate AEO Scorecard Audit your content to understand readability for LLMs Ai…" at bounding box center [579, 146] width 214 height 67
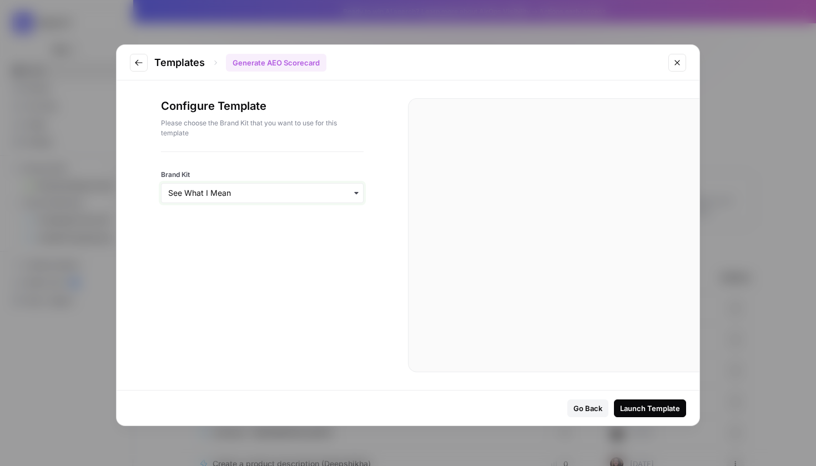
click at [306, 189] on input "Brand Kit" at bounding box center [262, 193] width 188 height 11
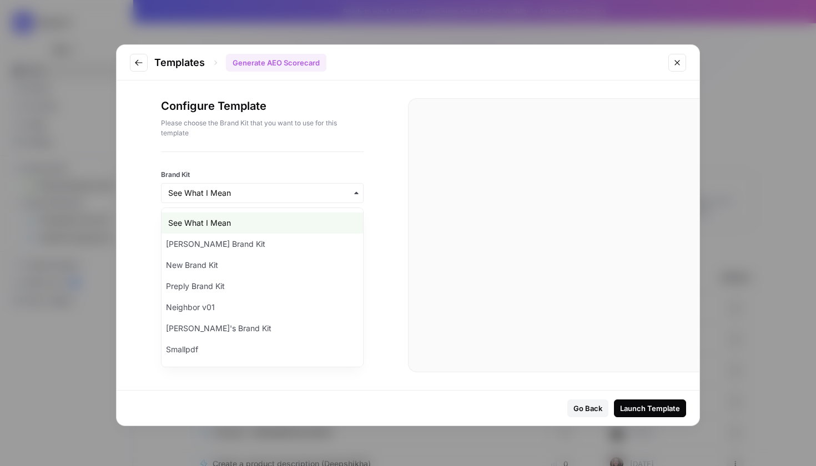
click at [296, 226] on div "See What I Mean" at bounding box center [261, 223] width 201 height 21
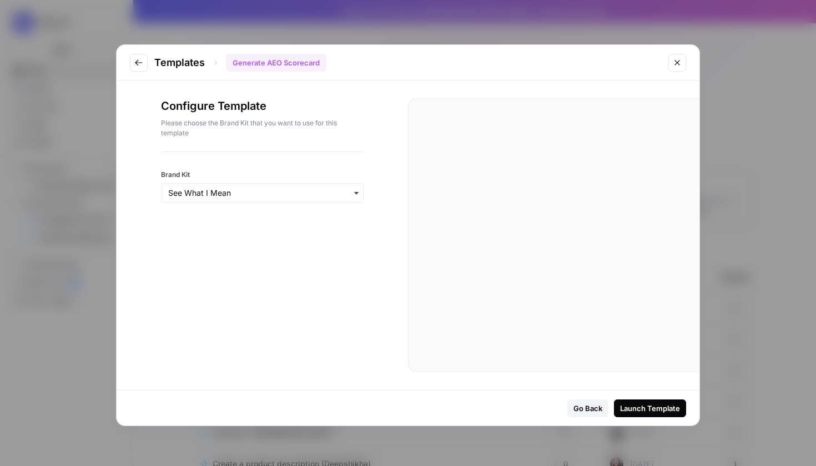
click at [637, 411] on div "Launch Template" at bounding box center [650, 408] width 60 height 11
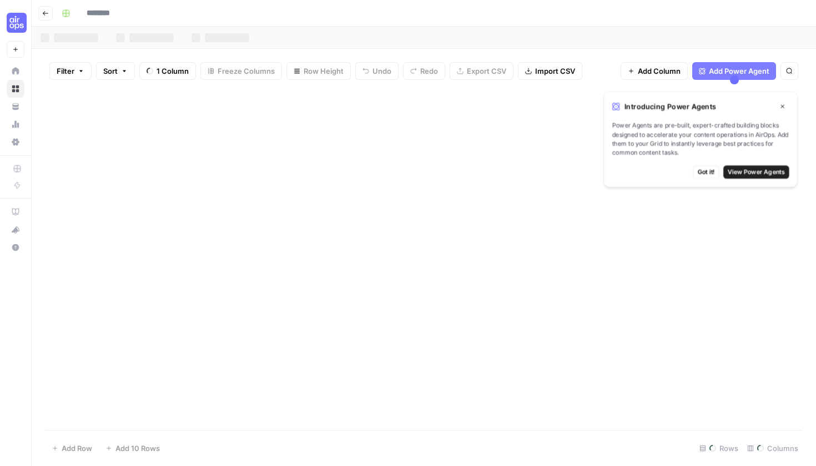
type input "**********"
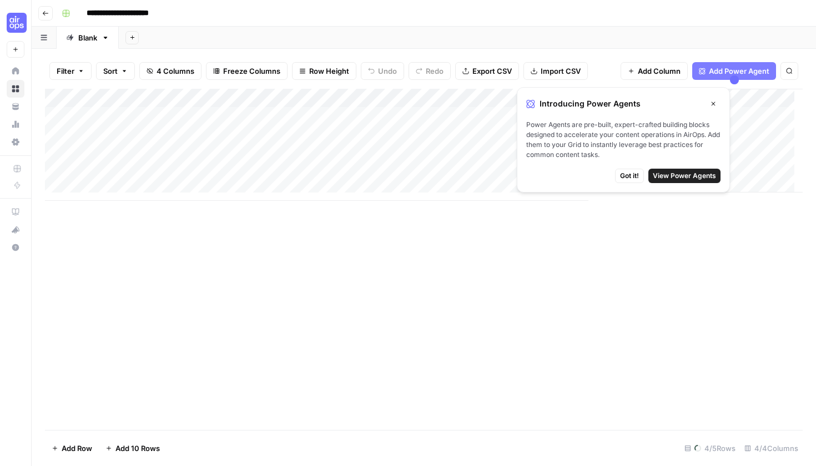
click at [639, 180] on span "Got it!" at bounding box center [629, 176] width 19 height 10
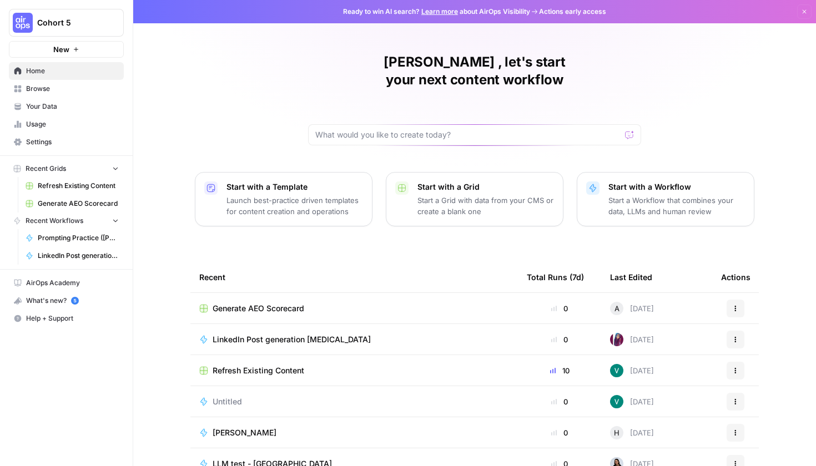
scroll to position [44, 0]
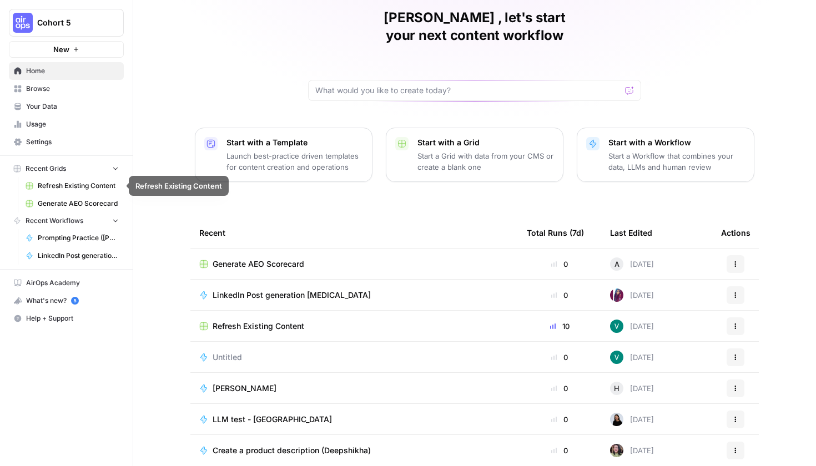
click at [457, 150] on p "Start a Grid with data from your CMS or create a blank one" at bounding box center [485, 161] width 137 height 22
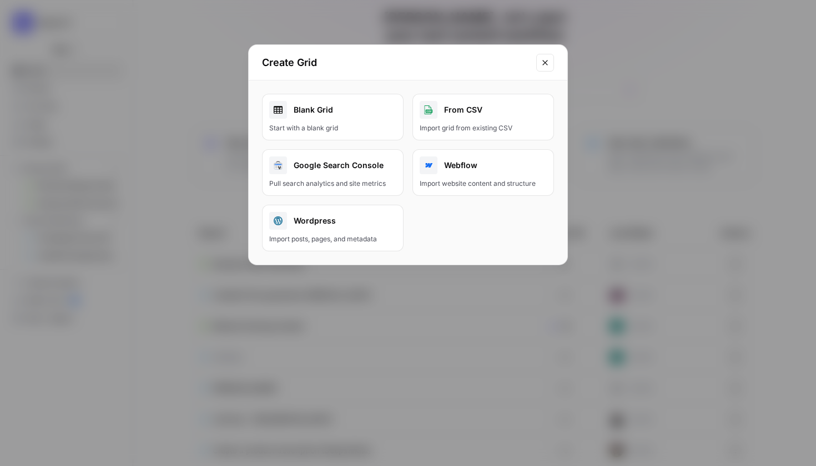
click at [551, 65] on button "Close modal" at bounding box center [545, 63] width 18 height 18
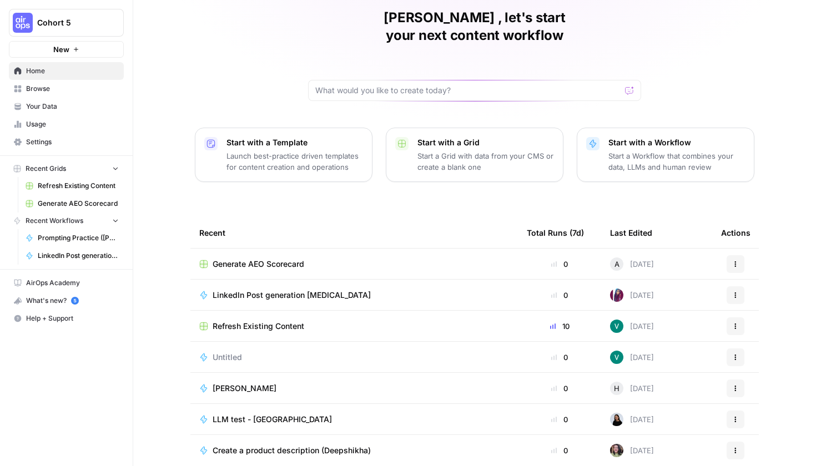
click at [634, 137] on p "Start with a Workflow" at bounding box center [676, 142] width 137 height 11
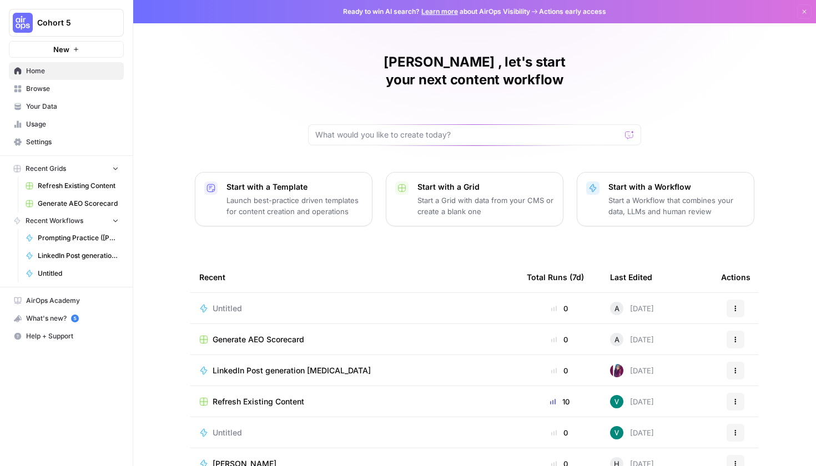
click at [220, 303] on span "Untitled" at bounding box center [227, 308] width 29 height 11
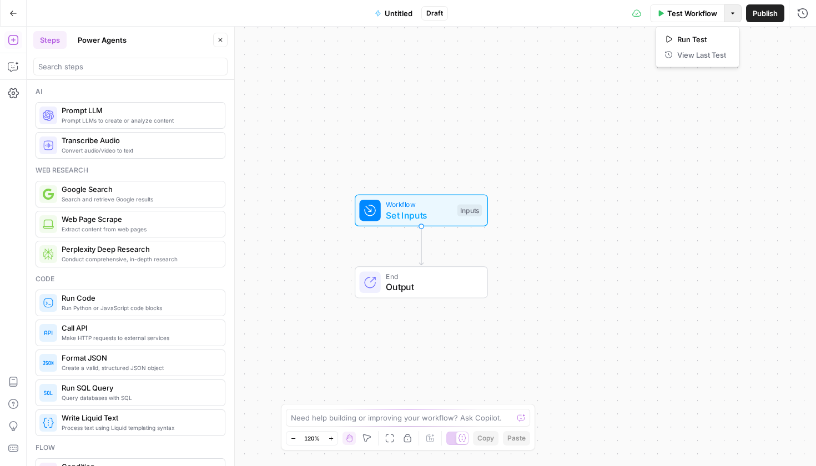
click at [737, 17] on button "Options" at bounding box center [733, 13] width 18 height 18
click at [425, 97] on div "Workflow Set Inputs Inputs End Output" at bounding box center [421, 247] width 789 height 440
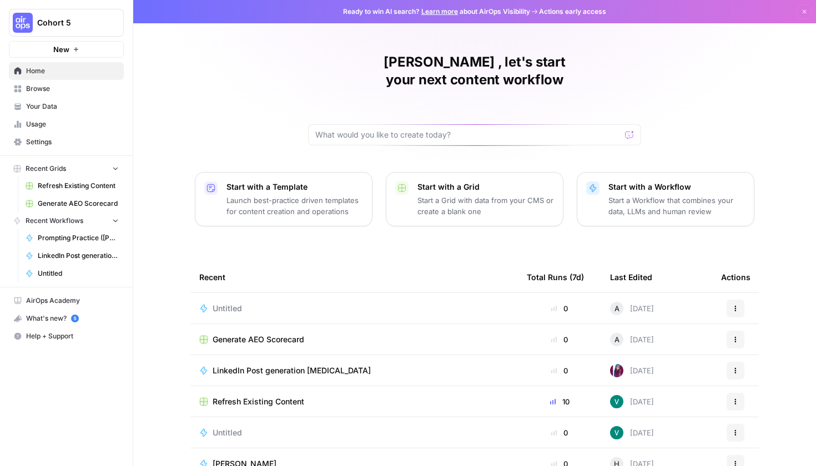
click at [336, 195] on p "Launch best-practice driven templates for content creation and operations" at bounding box center [294, 206] width 137 height 22
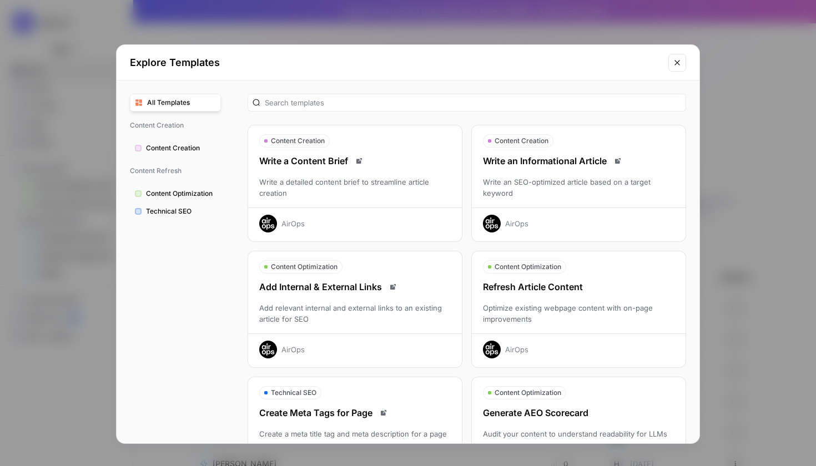
click at [207, 194] on span "Content Optimization" at bounding box center [181, 194] width 70 height 10
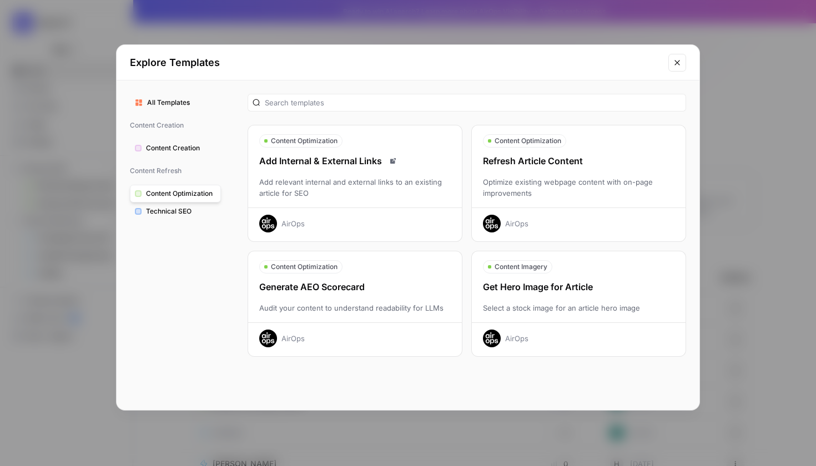
click at [679, 65] on icon "Close modal" at bounding box center [677, 62] width 9 height 9
